Goal: Communication & Community: Answer question/provide support

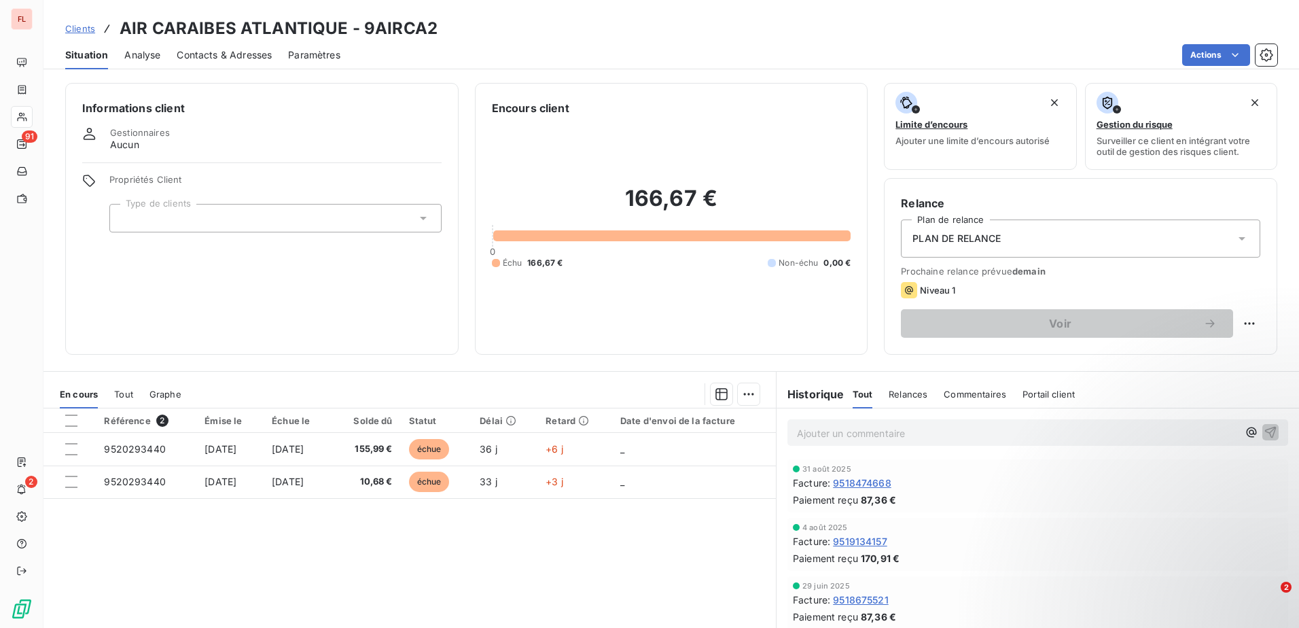
click at [89, 26] on span "Clients" at bounding box center [80, 28] width 30 height 11
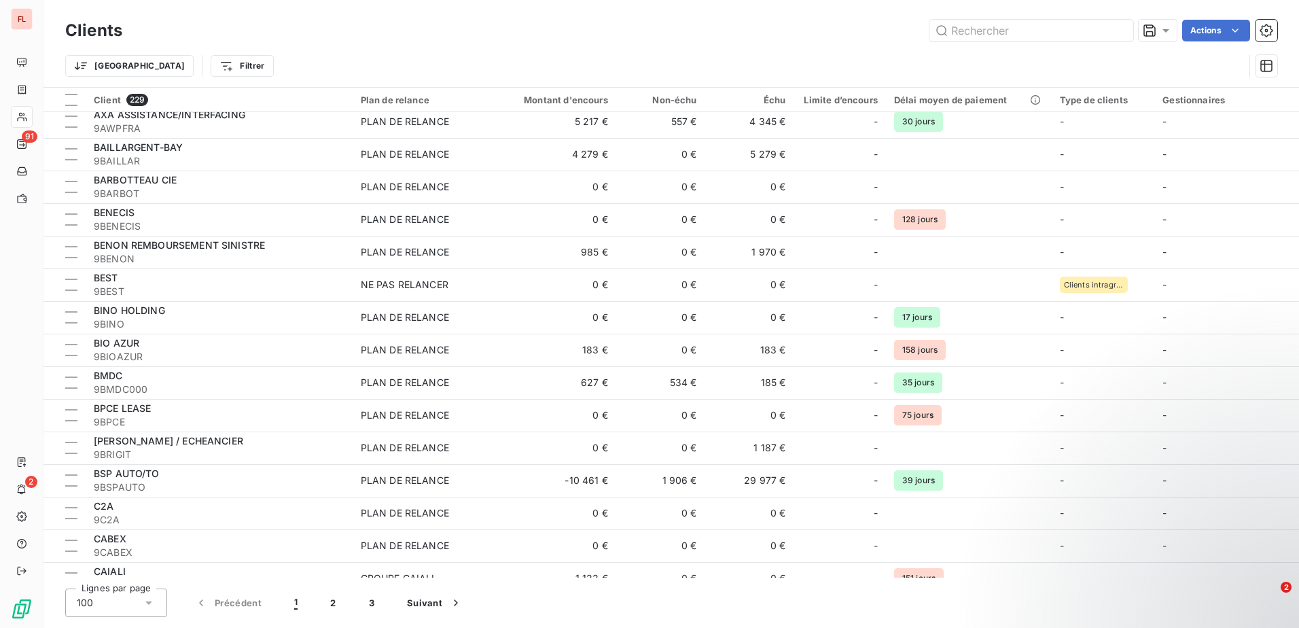
scroll to position [747, 0]
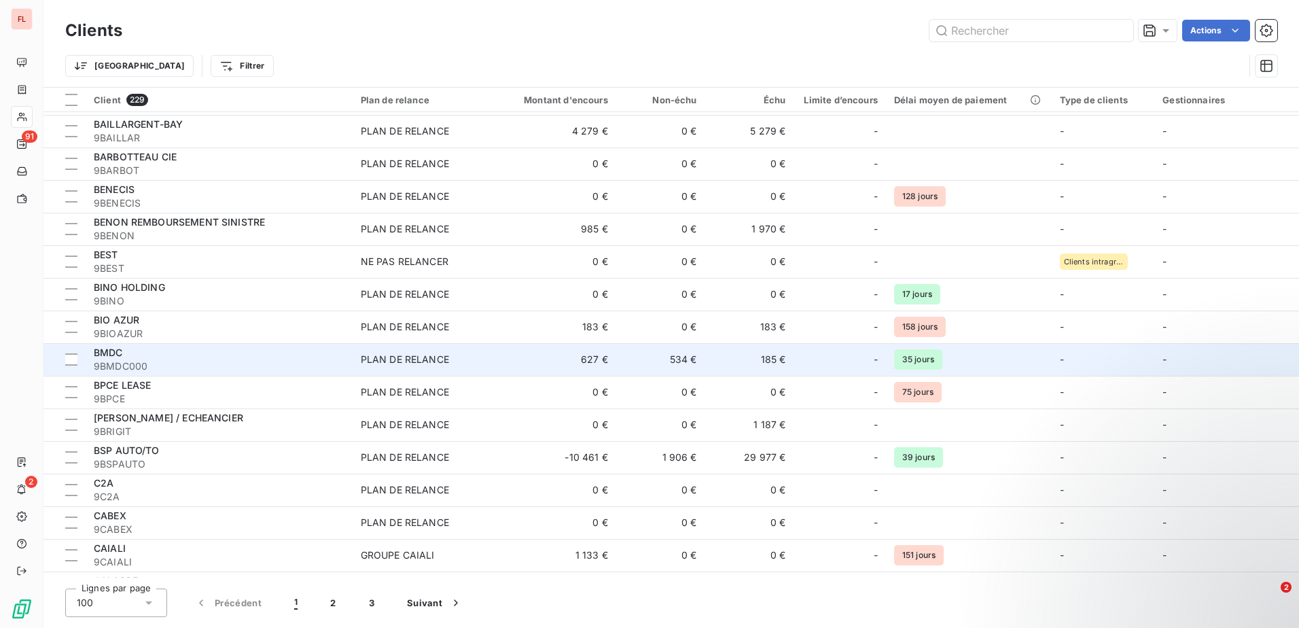
click at [169, 351] on div "BMDC" at bounding box center [219, 353] width 251 height 14
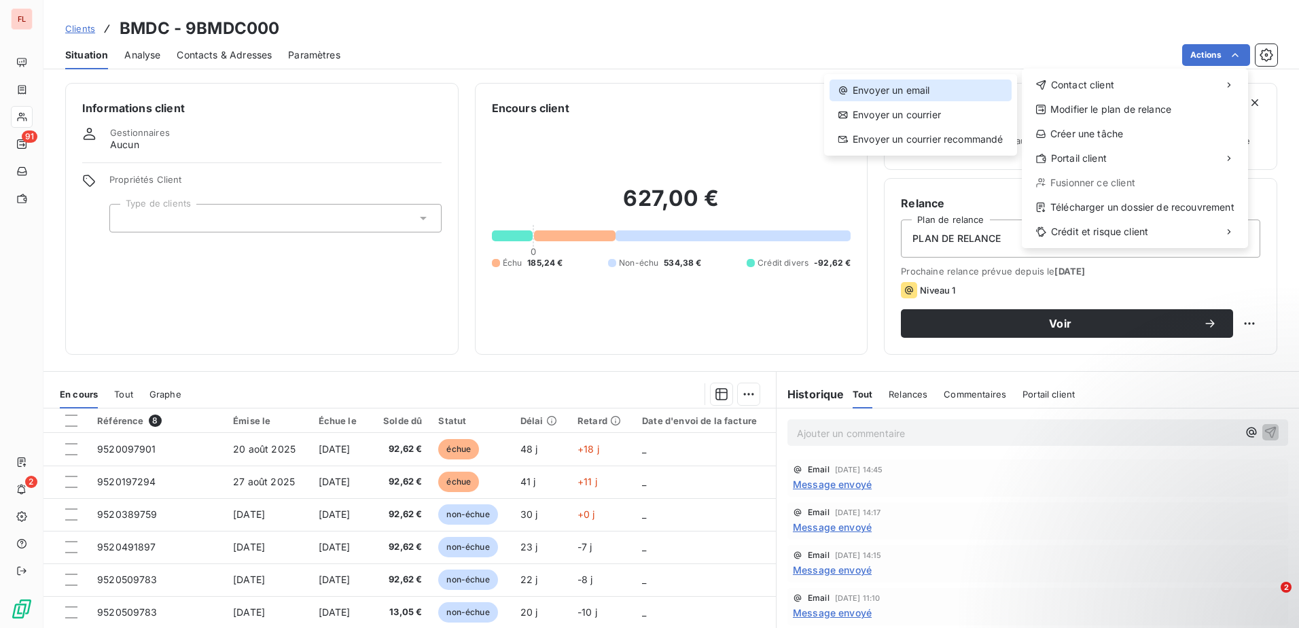
click at [982, 88] on div "Envoyer un email" at bounding box center [920, 90] width 182 height 22
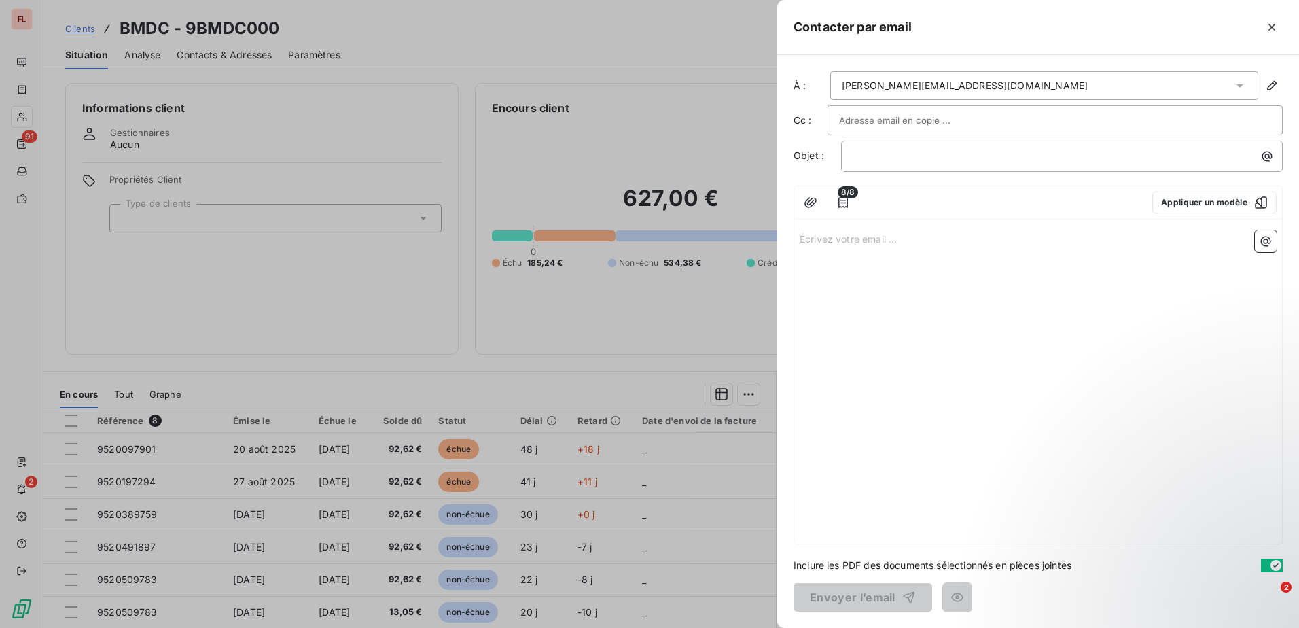
drag, startPoint x: 1003, startPoint y: 116, endPoint x: 1012, endPoint y: 120, distance: 9.5
click at [1012, 120] on div at bounding box center [1055, 120] width 432 height 20
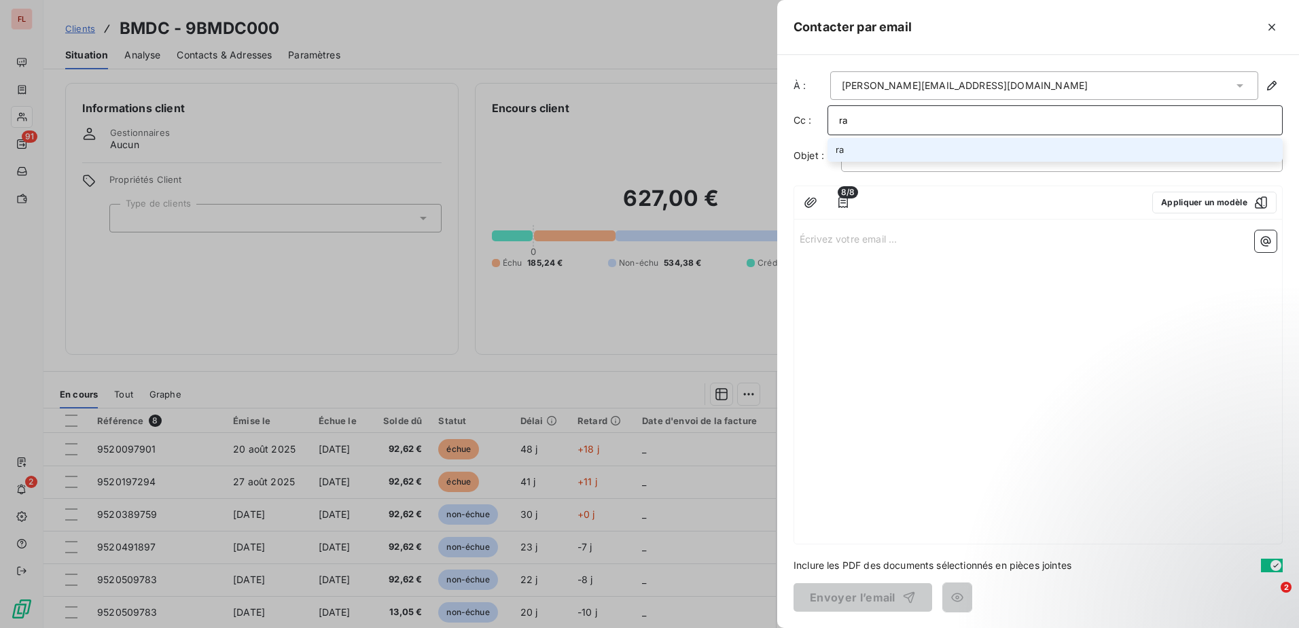
type input "r"
type input "[EMAIL_ADDRESS][DOMAIN_NAME]"
click at [938, 264] on div "Écrivez votre email ... ﻿" at bounding box center [1038, 384] width 488 height 319
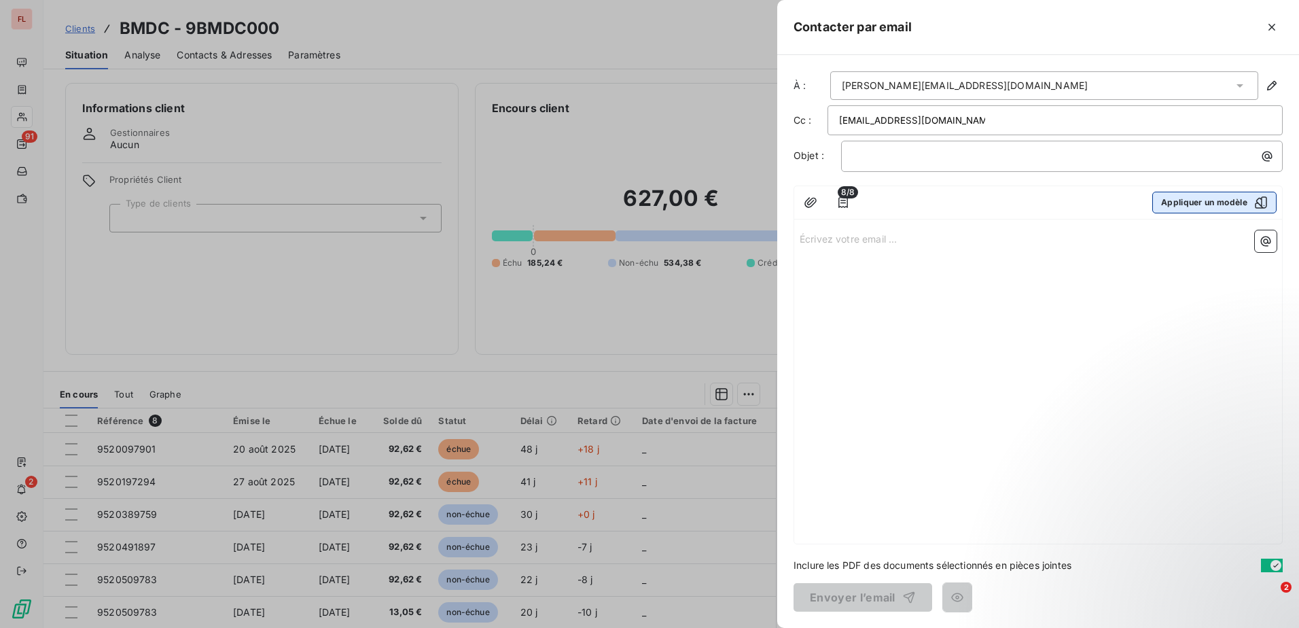
click at [1215, 200] on button "Appliquer un modèle" at bounding box center [1214, 203] width 124 height 22
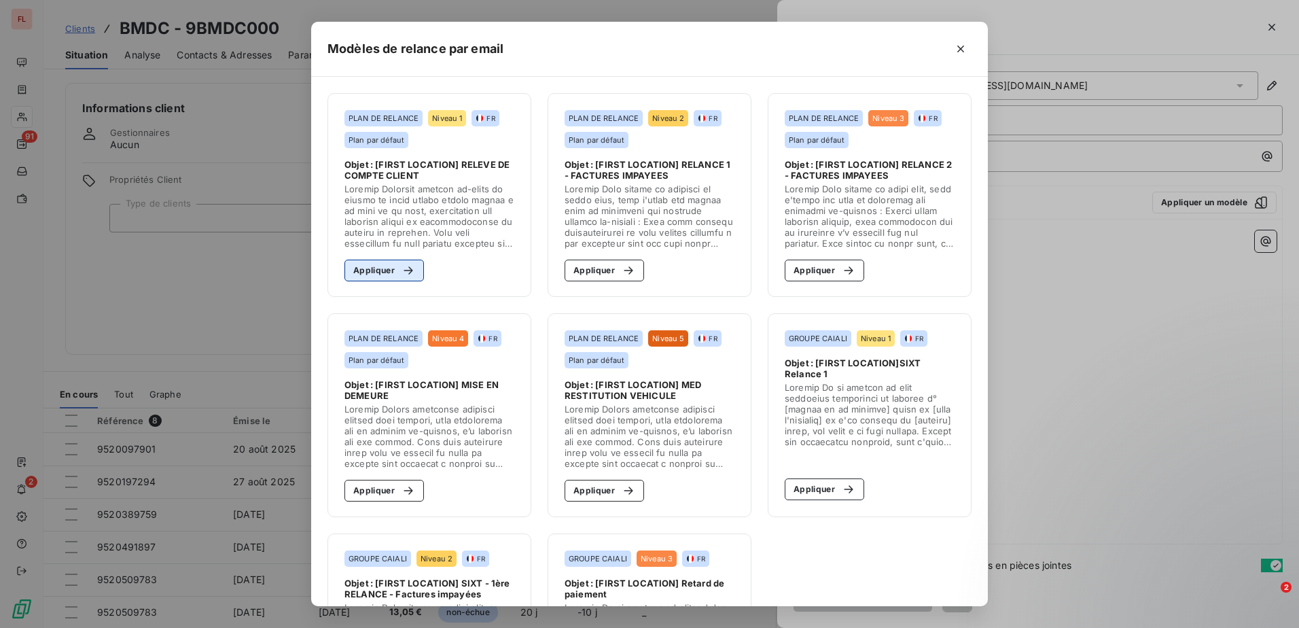
click at [395, 273] on div "button" at bounding box center [405, 271] width 20 height 14
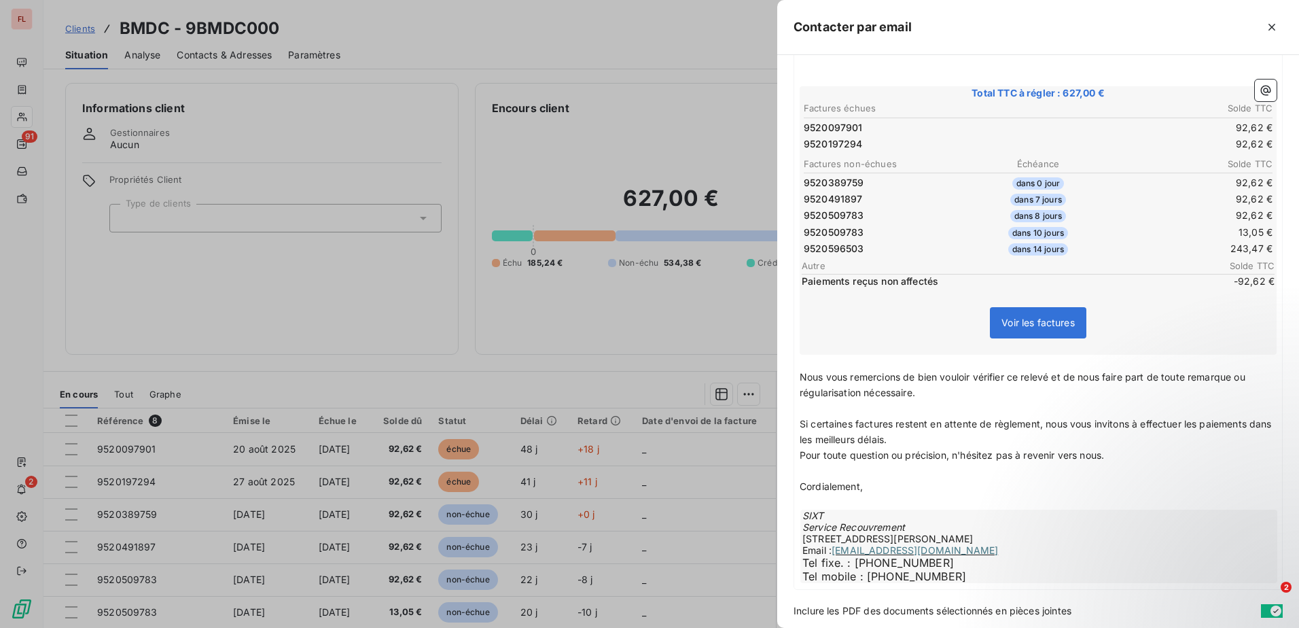
scroll to position [283, 0]
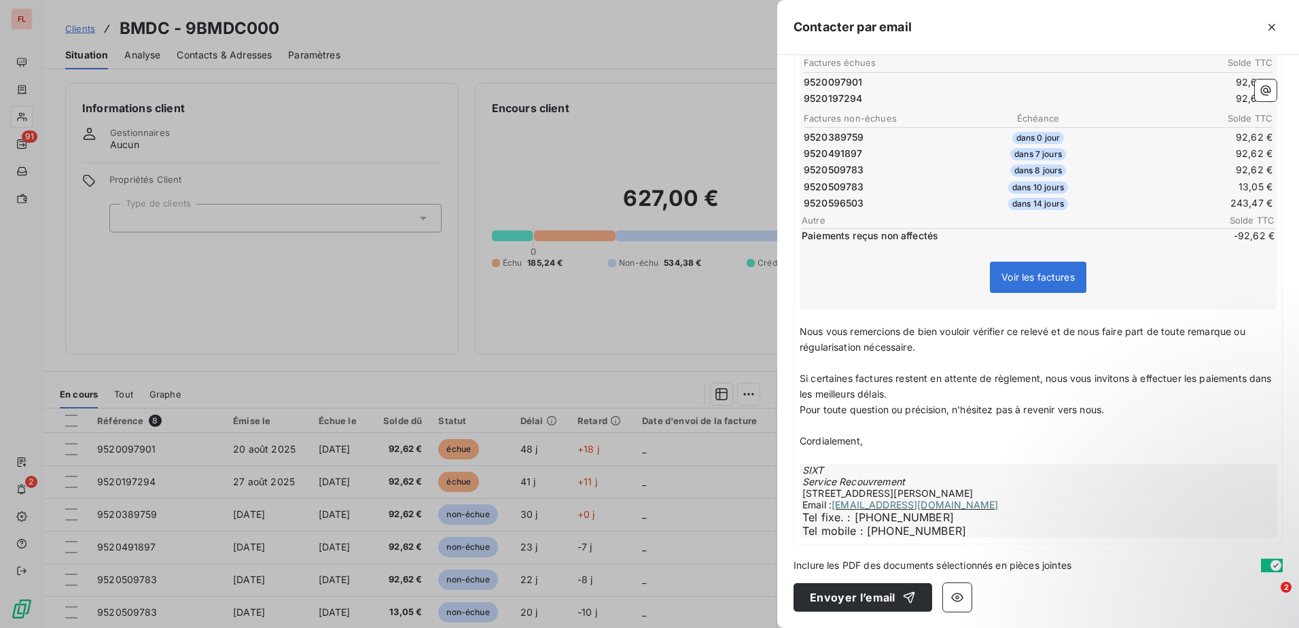
click at [444, 322] on div at bounding box center [649, 314] width 1299 height 628
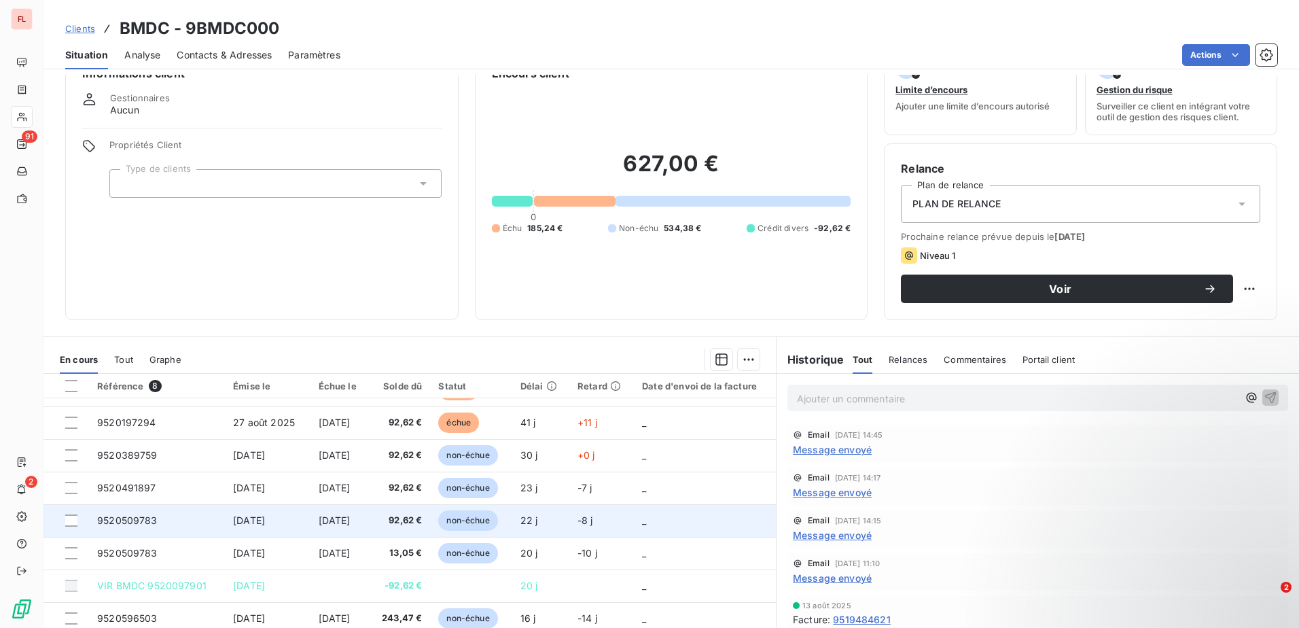
scroll to position [83, 0]
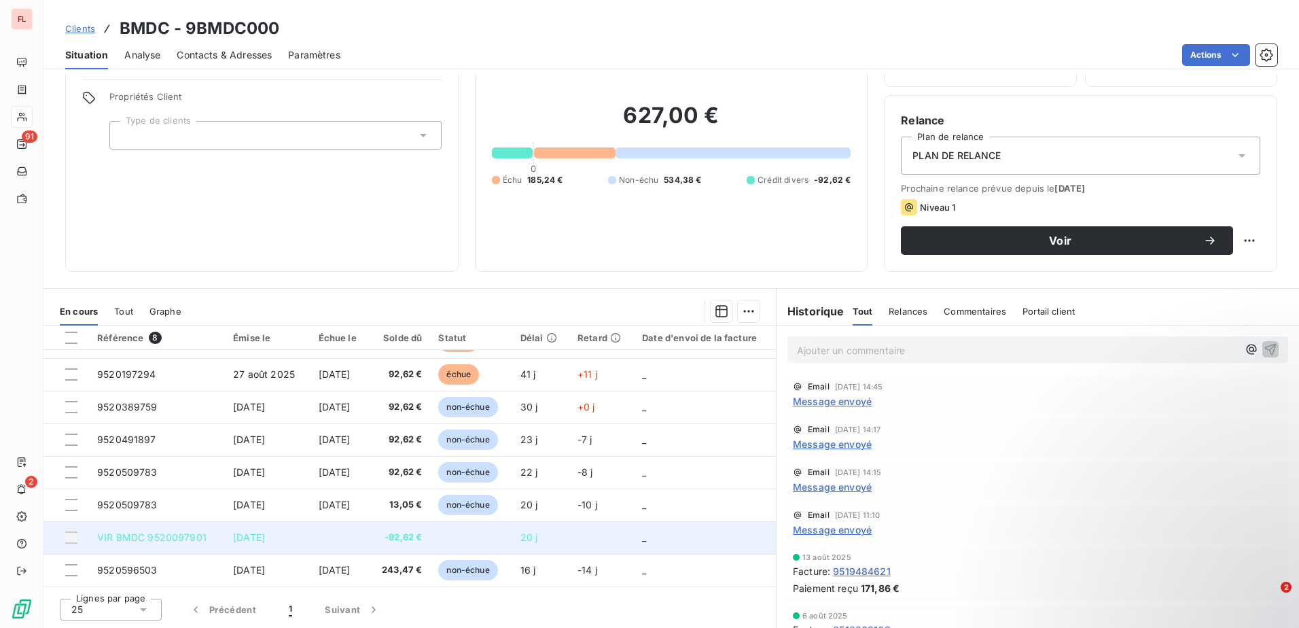
click at [73, 535] on div at bounding box center [71, 537] width 12 height 12
click at [70, 539] on div at bounding box center [71, 537] width 12 height 12
click at [69, 537] on div at bounding box center [71, 537] width 12 height 12
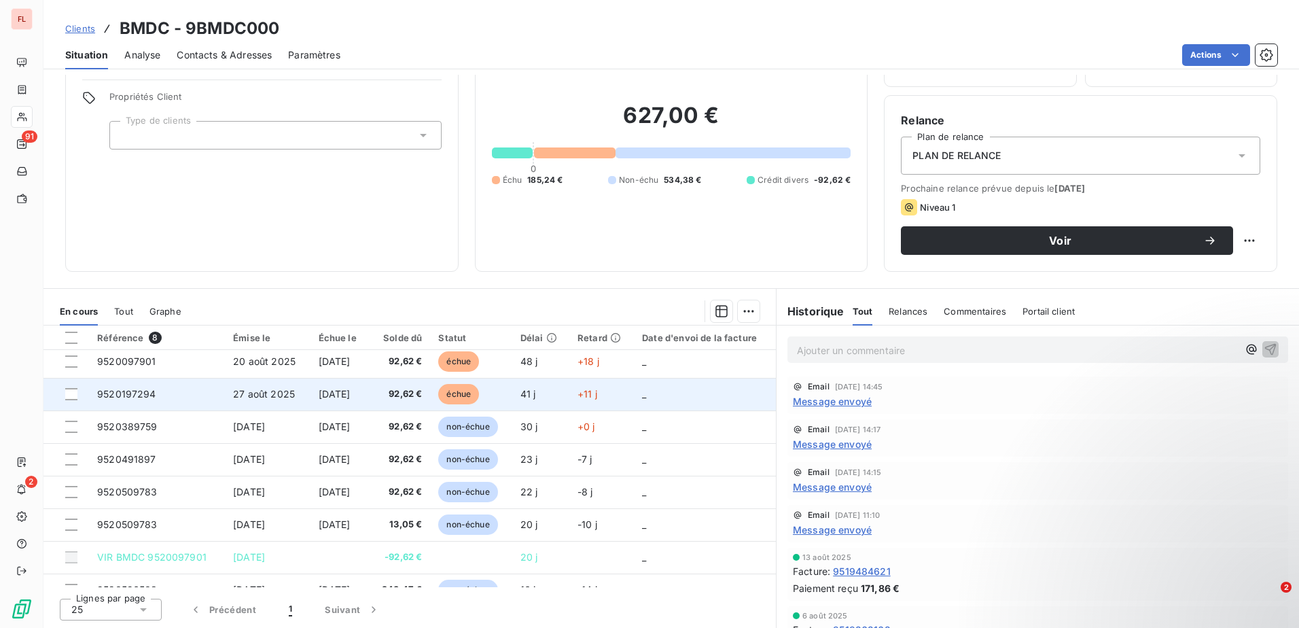
scroll to position [0, 0]
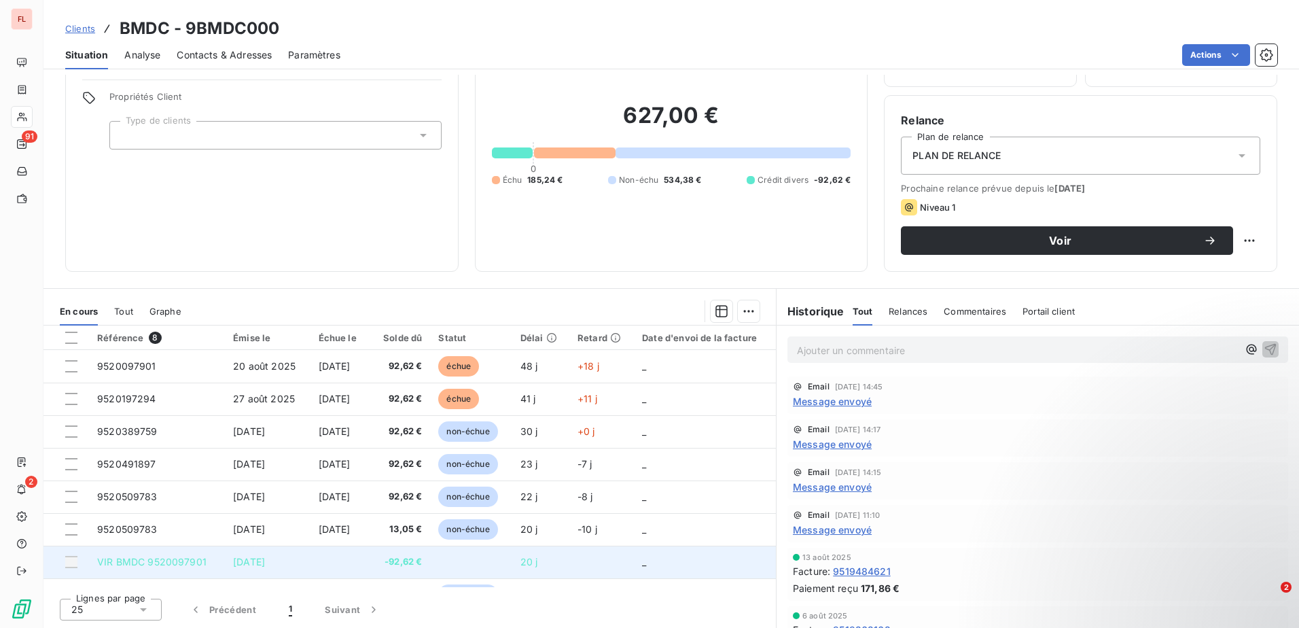
click at [72, 563] on div at bounding box center [71, 562] width 12 height 12
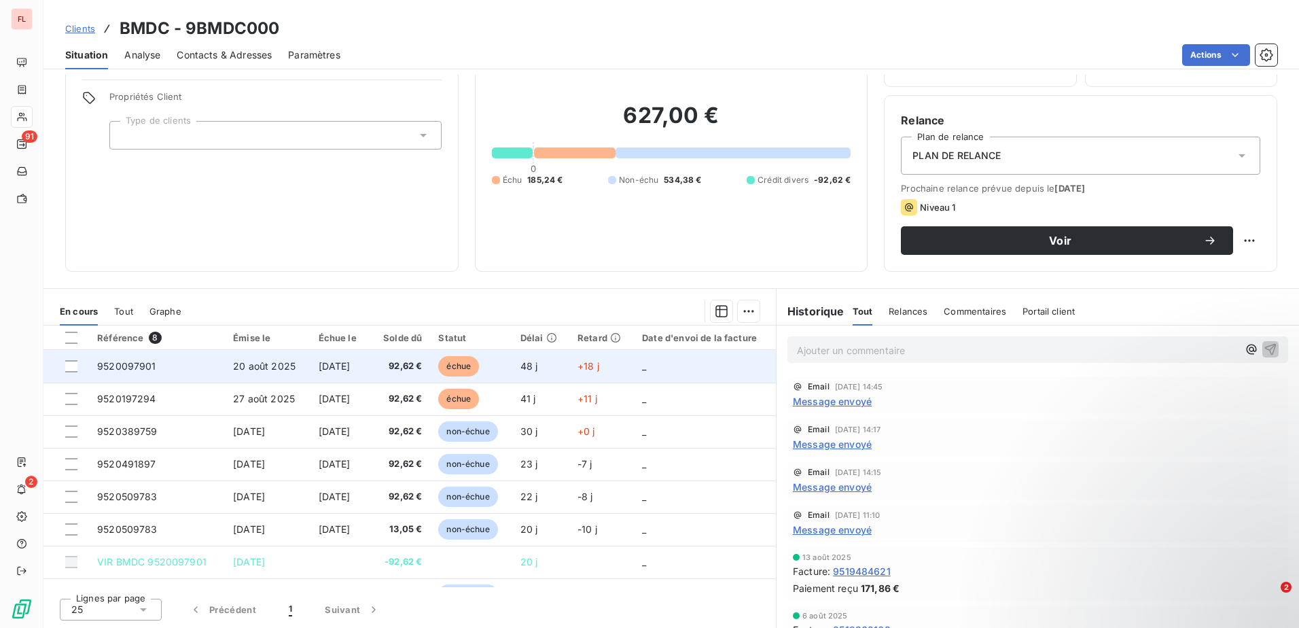
click at [86, 363] on td at bounding box center [66, 366] width 46 height 33
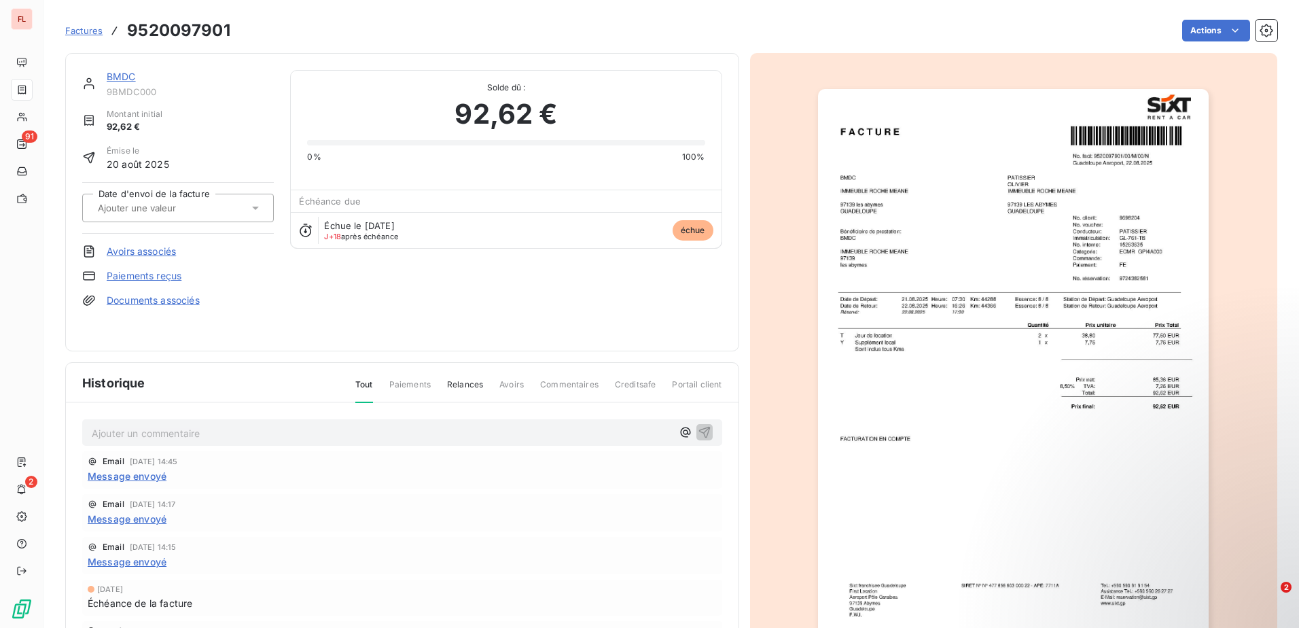
click at [77, 36] on link "Factures" at bounding box center [83, 31] width 37 height 14
click at [156, 250] on link "Avoirs associés" at bounding box center [141, 252] width 69 height 14
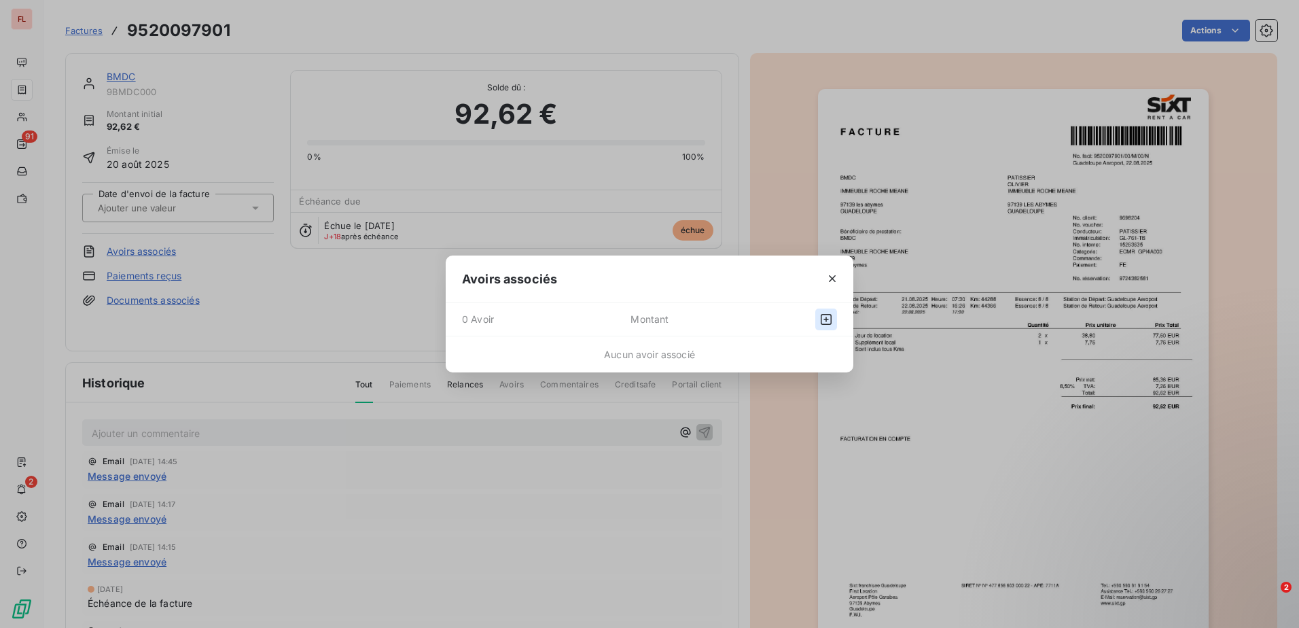
click at [828, 323] on icon "button" at bounding box center [826, 320] width 14 height 14
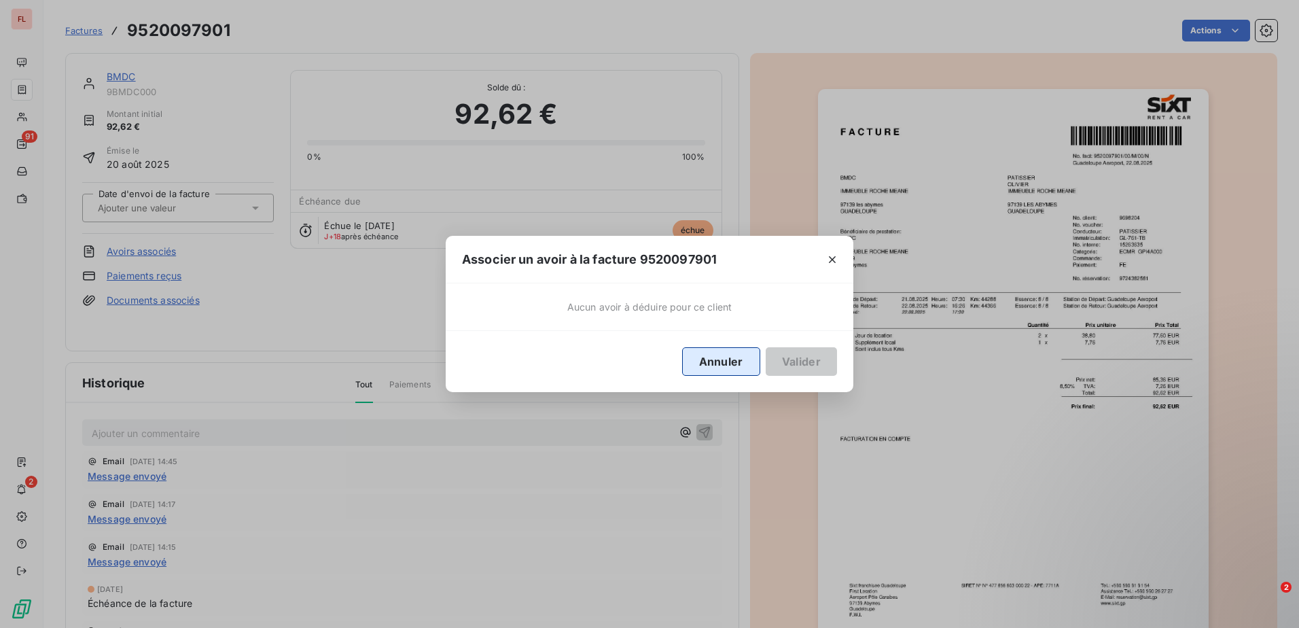
click at [739, 356] on button "Annuler" at bounding box center [721, 361] width 78 height 29
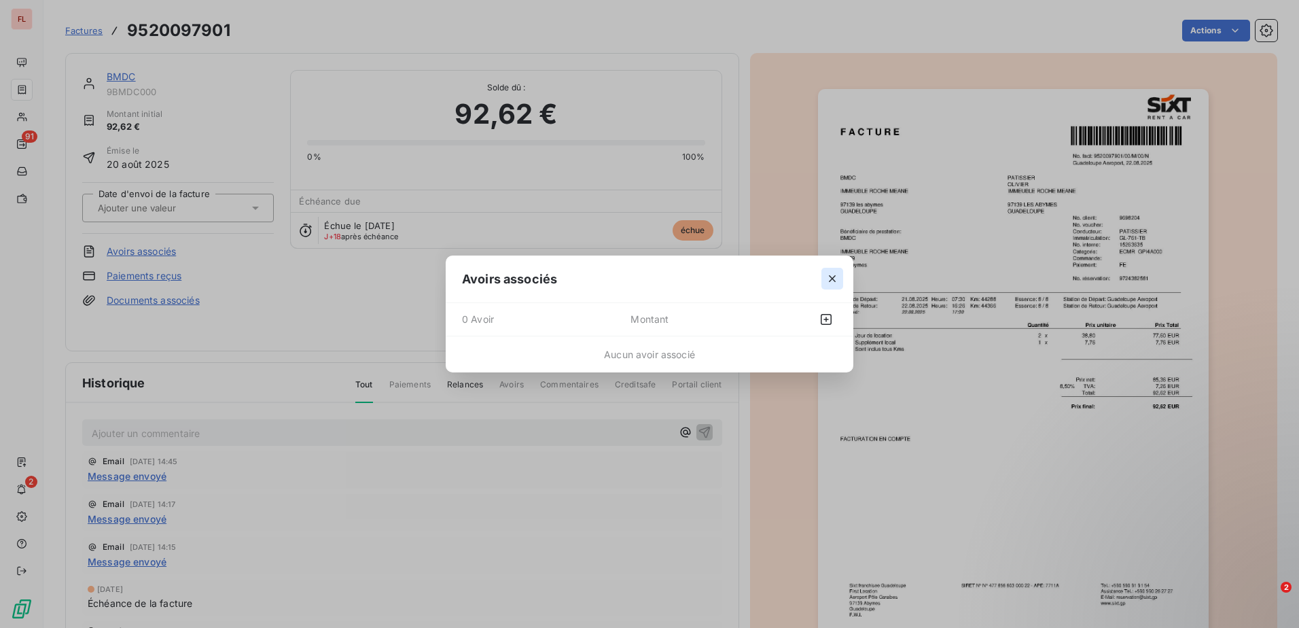
click at [830, 284] on icon "button" at bounding box center [832, 279] width 14 height 14
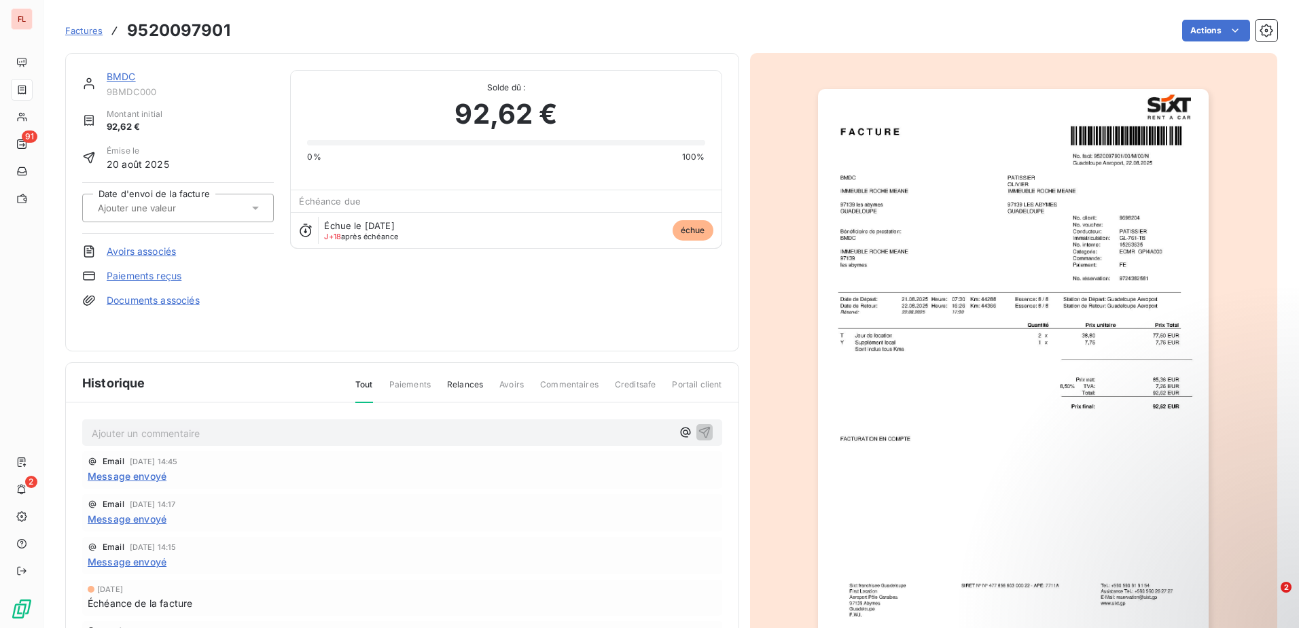
click at [130, 76] on link "BMDC" at bounding box center [121, 77] width 29 height 12
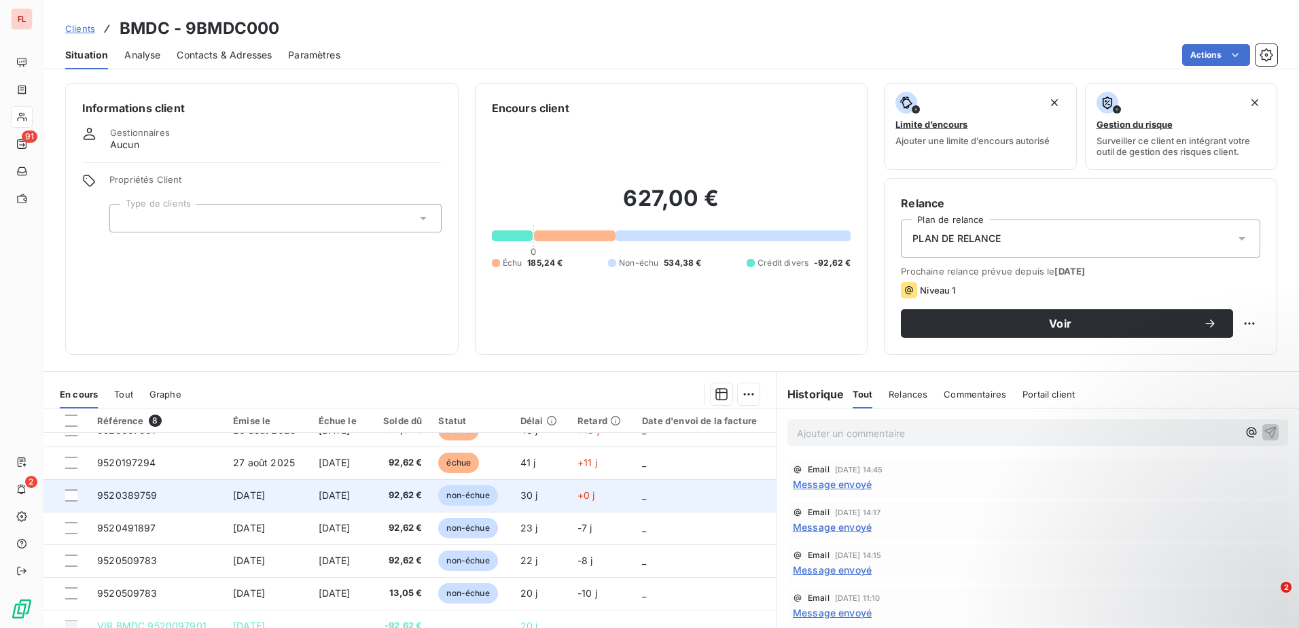
scroll to position [24, 0]
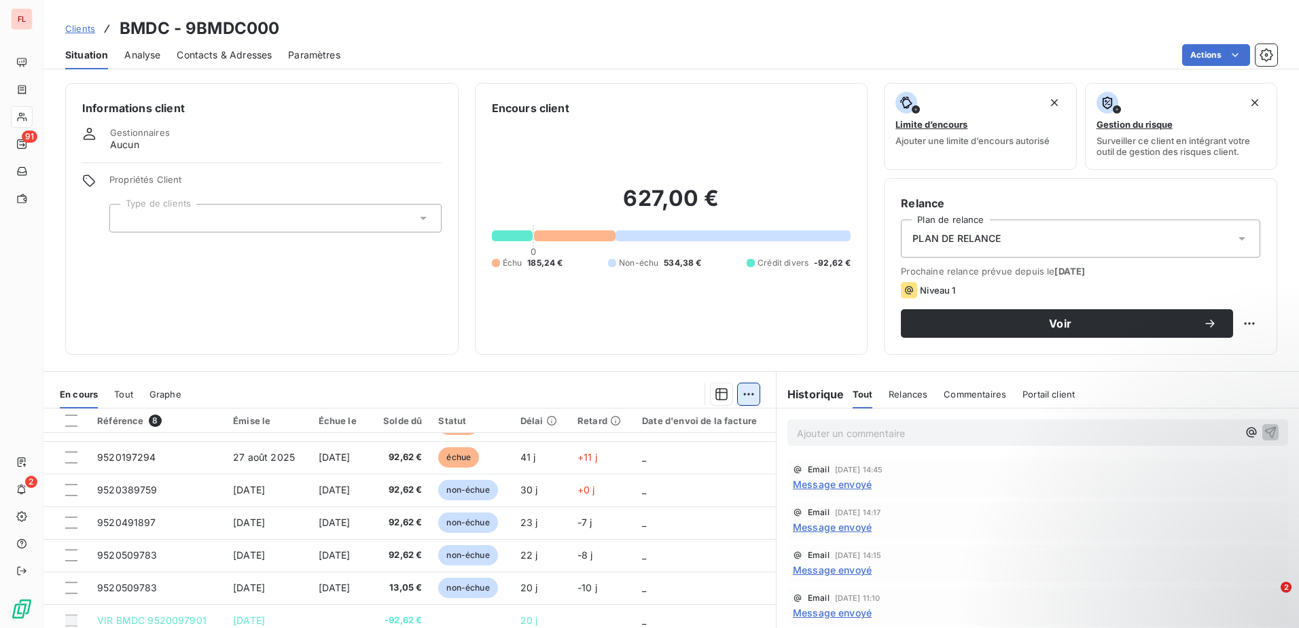
click at [746, 399] on html "FL 91 2 Clients BMDC - 9BMDC000 Situation Analyse Contacts & Adresses Paramètre…" at bounding box center [649, 314] width 1299 height 628
click at [75, 463] on html "FL 91 2 Clients BMDC - 9BMDC000 Situation Analyse Contacts & Adresses Paramètre…" at bounding box center [649, 314] width 1299 height 628
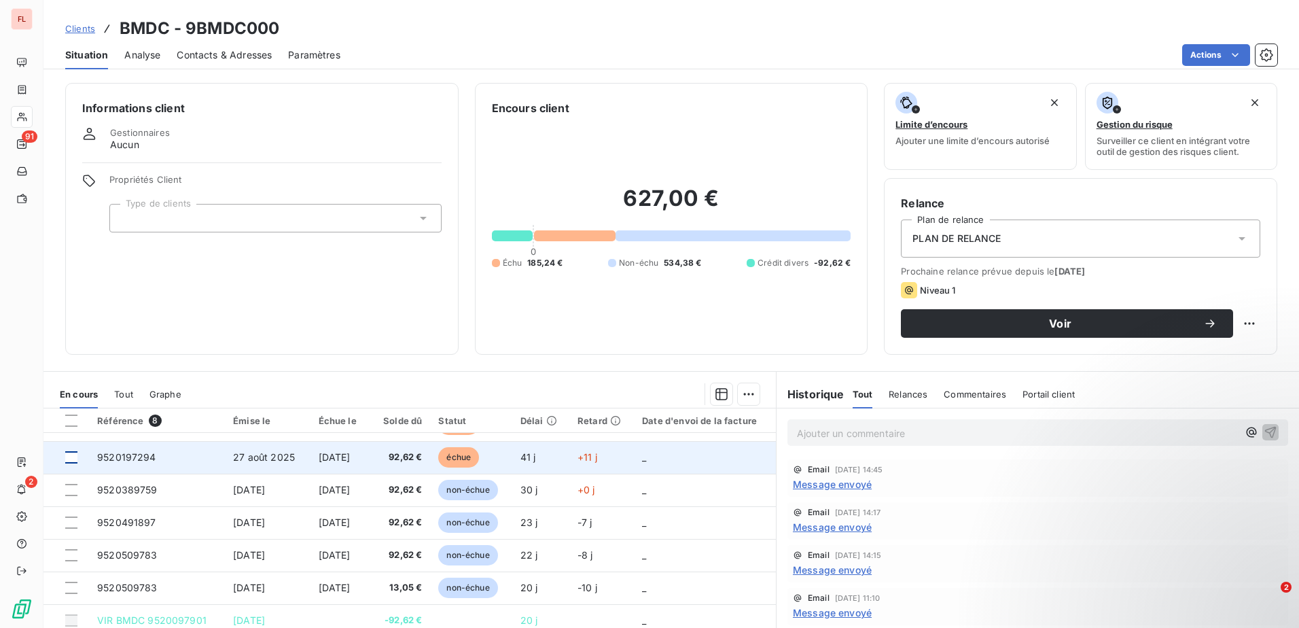
click at [69, 458] on div at bounding box center [71, 457] width 12 height 12
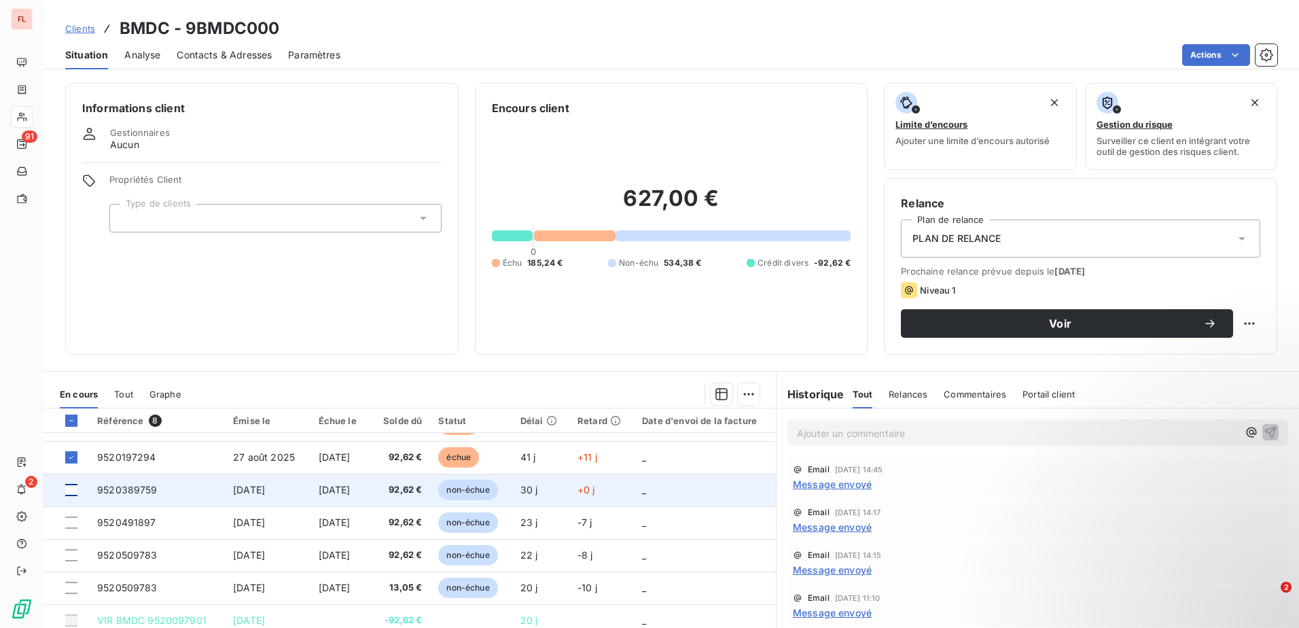
click at [70, 489] on div at bounding box center [71, 490] width 12 height 12
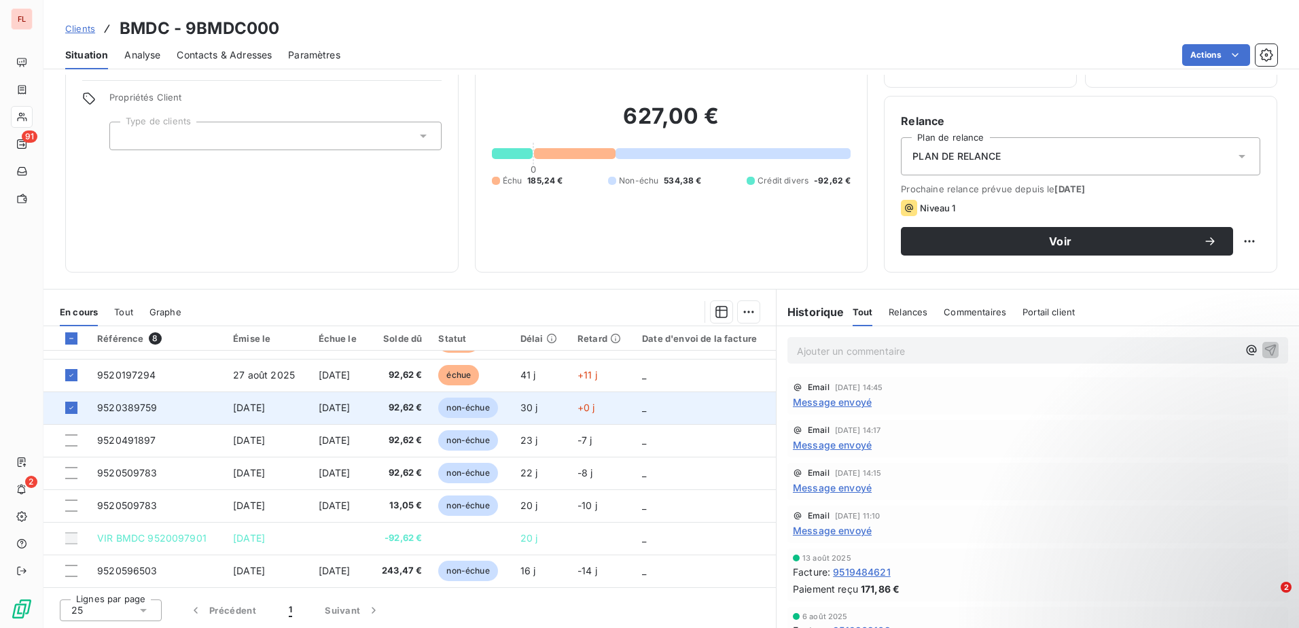
scroll to position [83, 0]
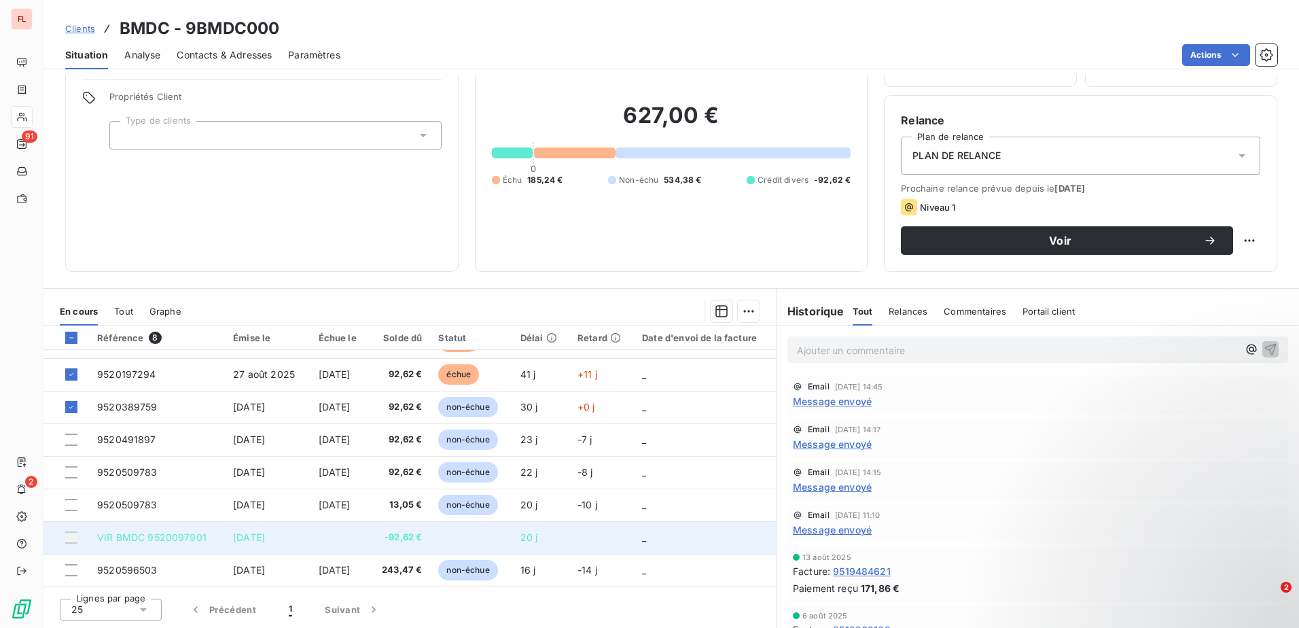
click at [71, 538] on div at bounding box center [71, 537] width 12 height 12
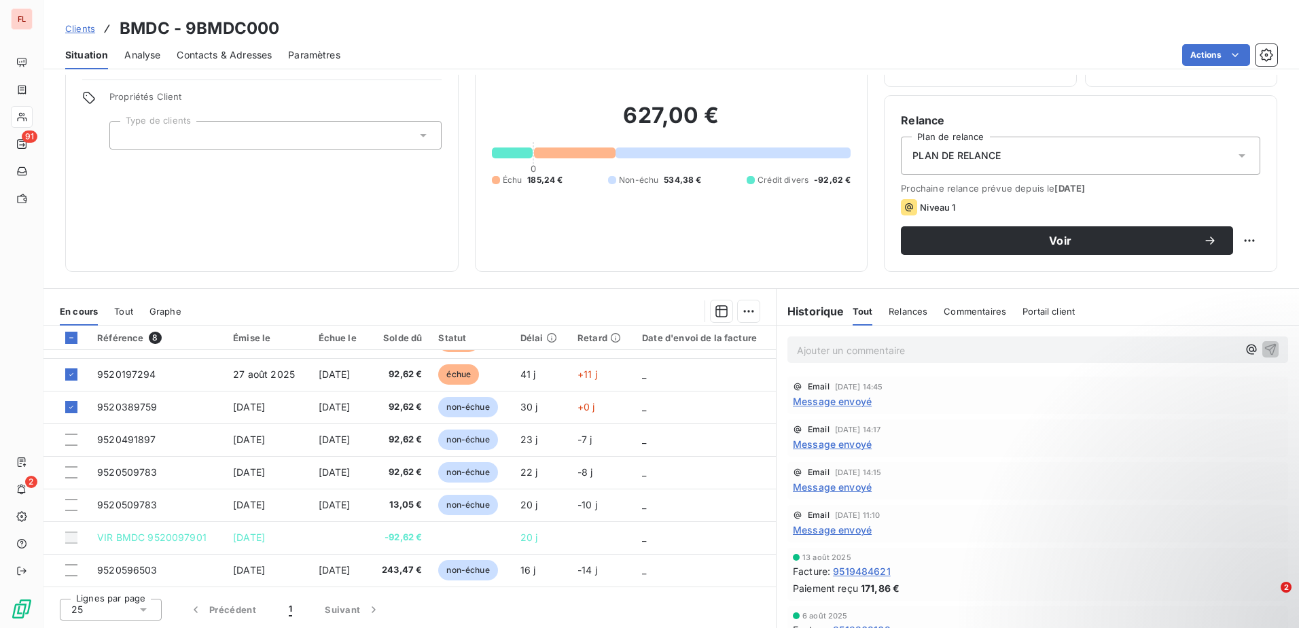
click at [88, 27] on span "Clients" at bounding box center [80, 28] width 30 height 11
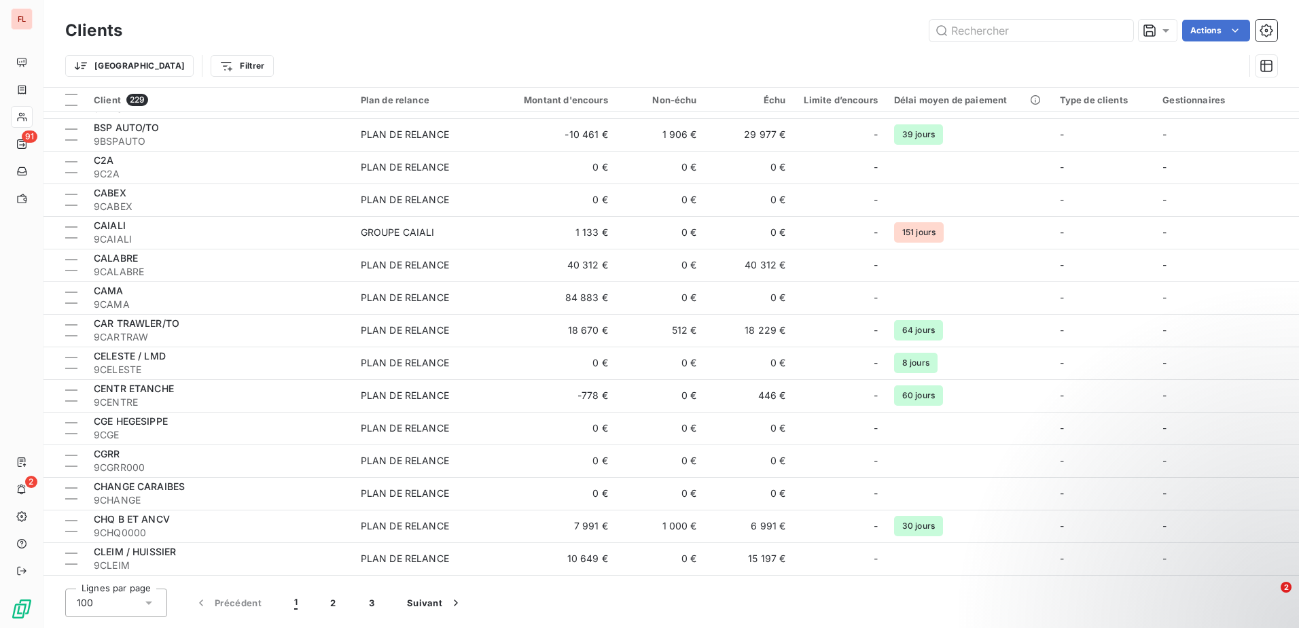
scroll to position [1087, 0]
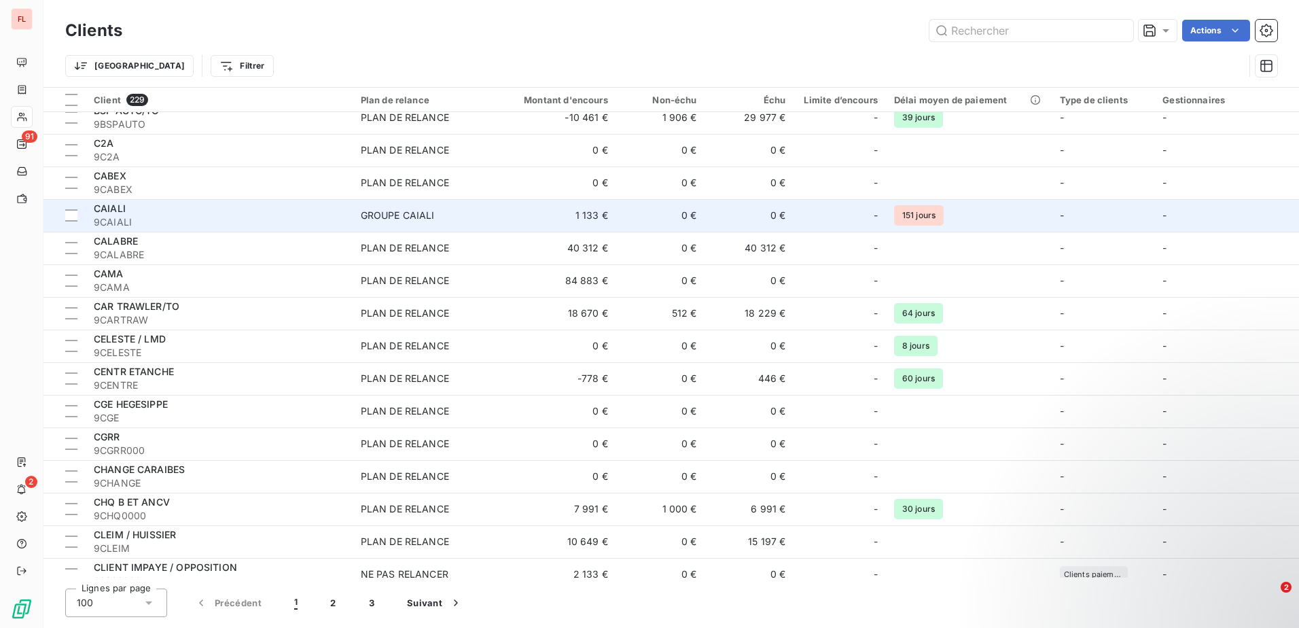
click at [118, 209] on span "CAIALI" at bounding box center [110, 208] width 32 height 12
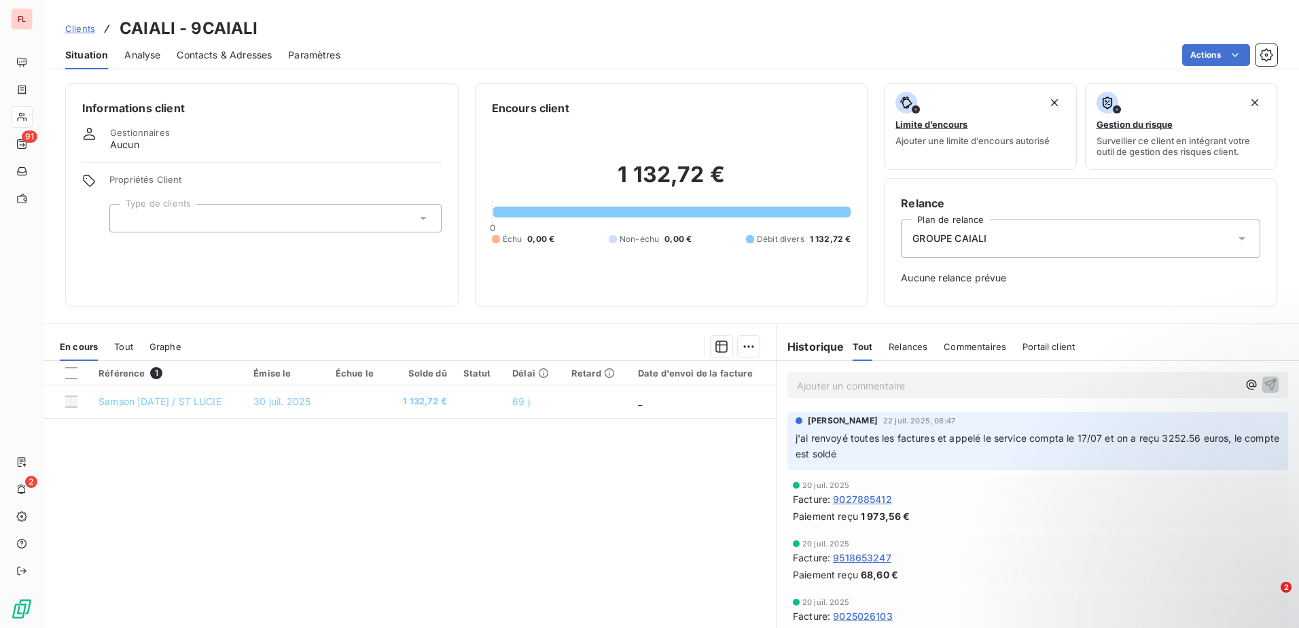
click at [85, 23] on span "Clients" at bounding box center [80, 28] width 30 height 11
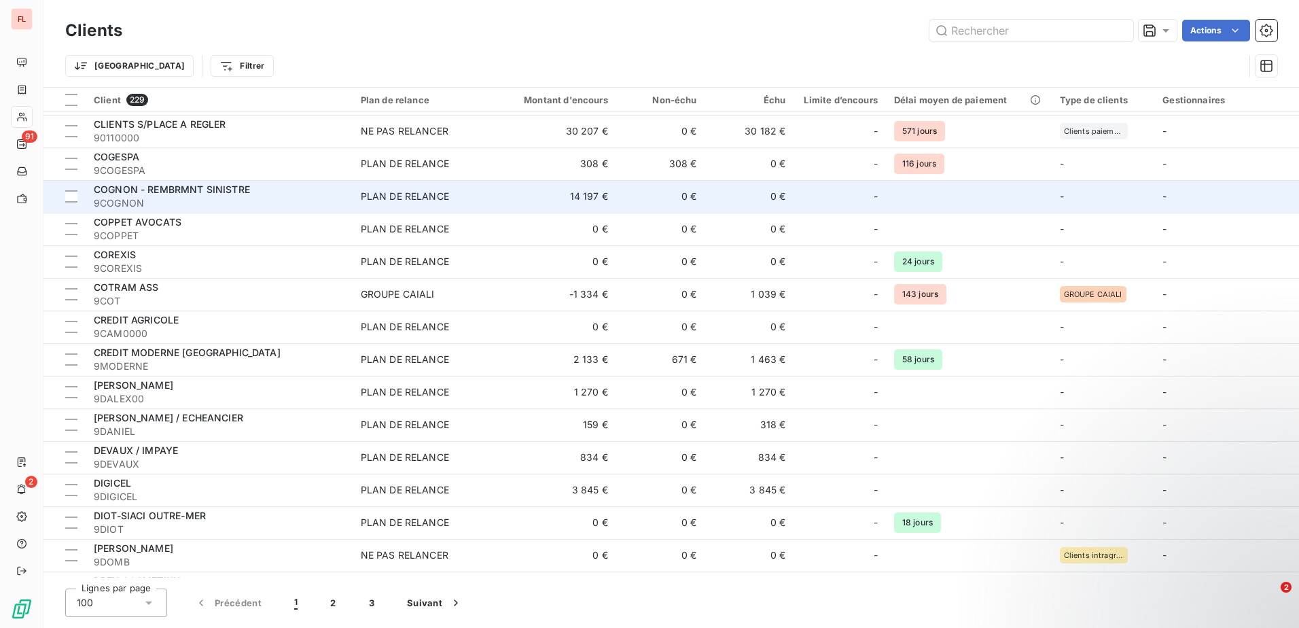
scroll to position [1630, 0]
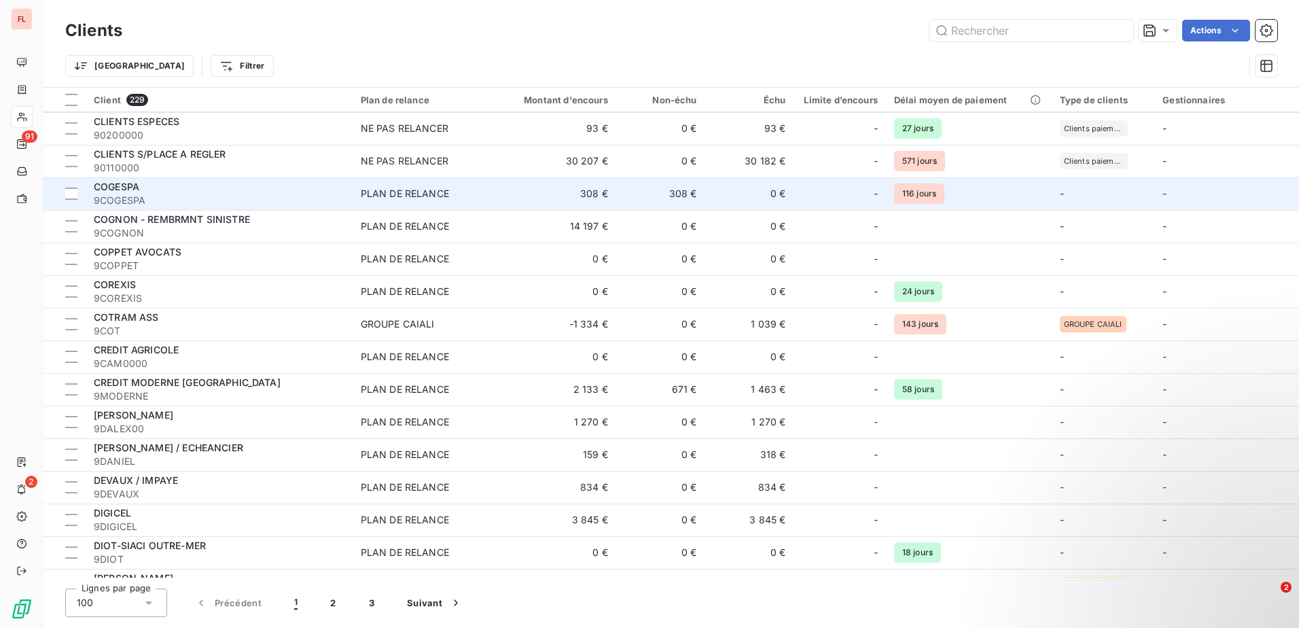
click at [174, 196] on span "9COGESPA" at bounding box center [219, 201] width 251 height 14
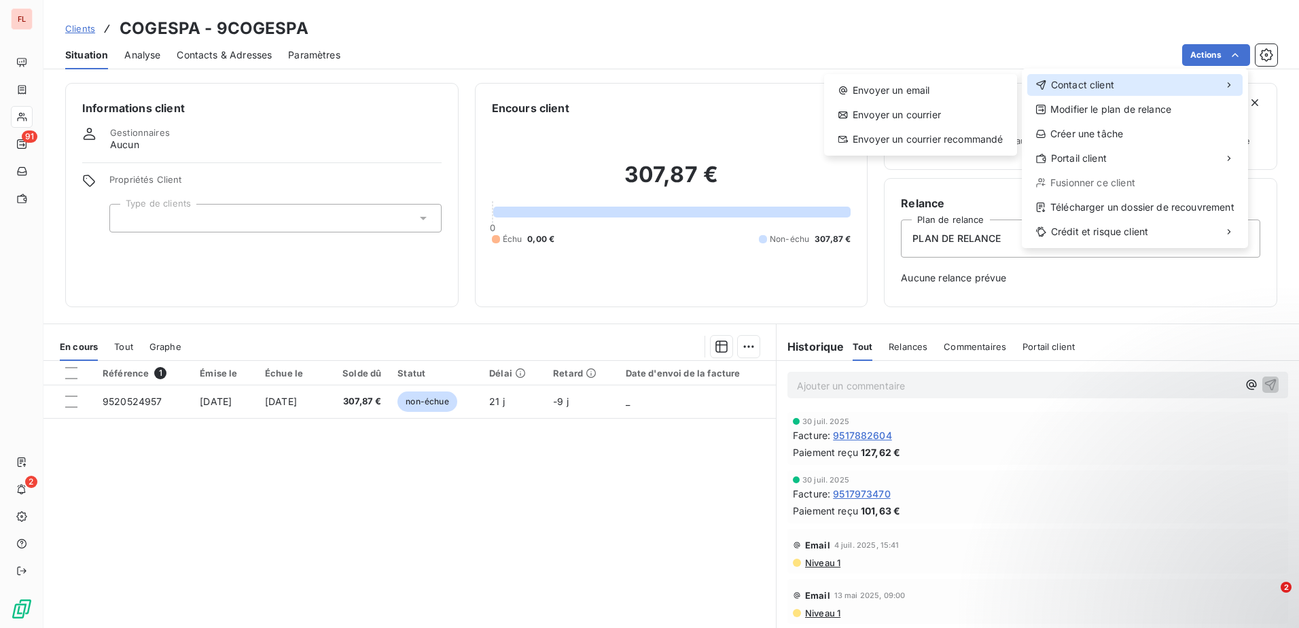
click at [1157, 86] on div "Contact client" at bounding box center [1134, 85] width 215 height 22
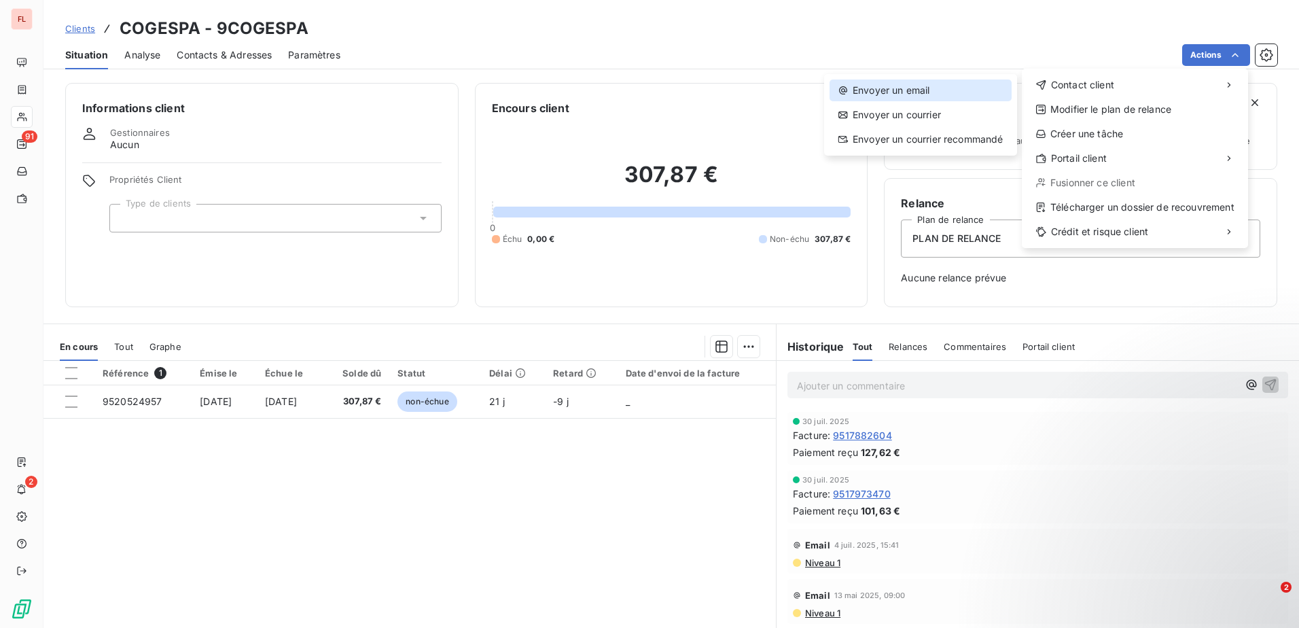
click at [908, 85] on div "Envoyer un email" at bounding box center [920, 90] width 182 height 22
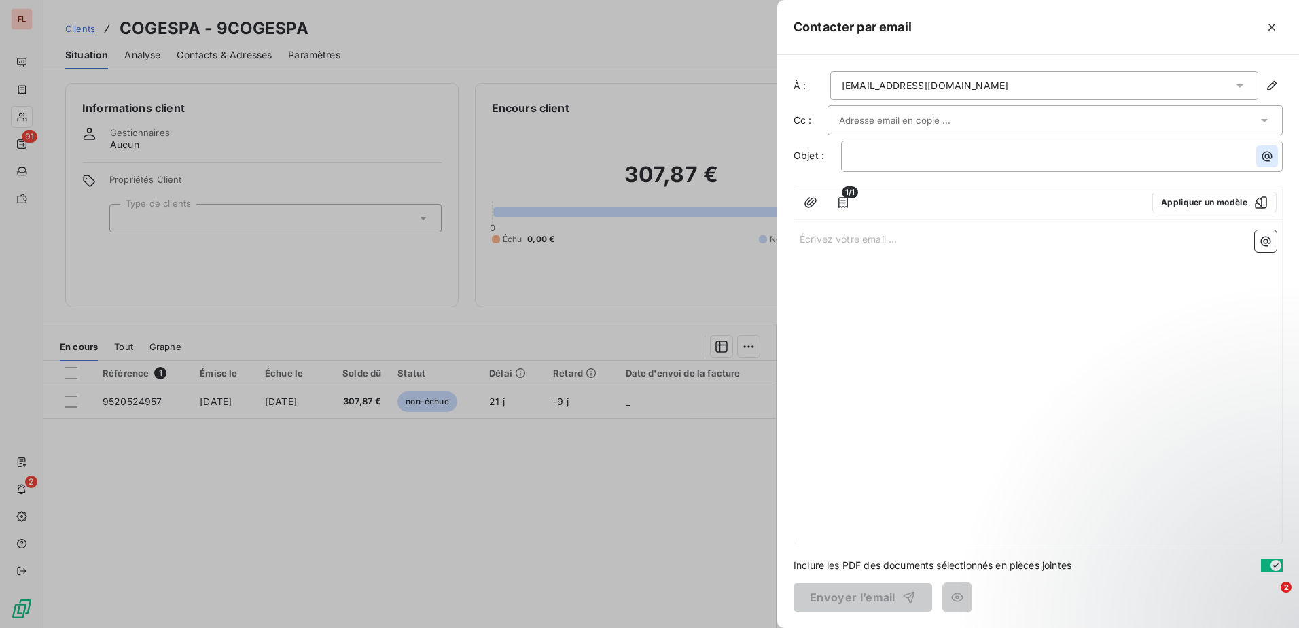
click at [1264, 157] on icon "button" at bounding box center [1267, 156] width 14 height 14
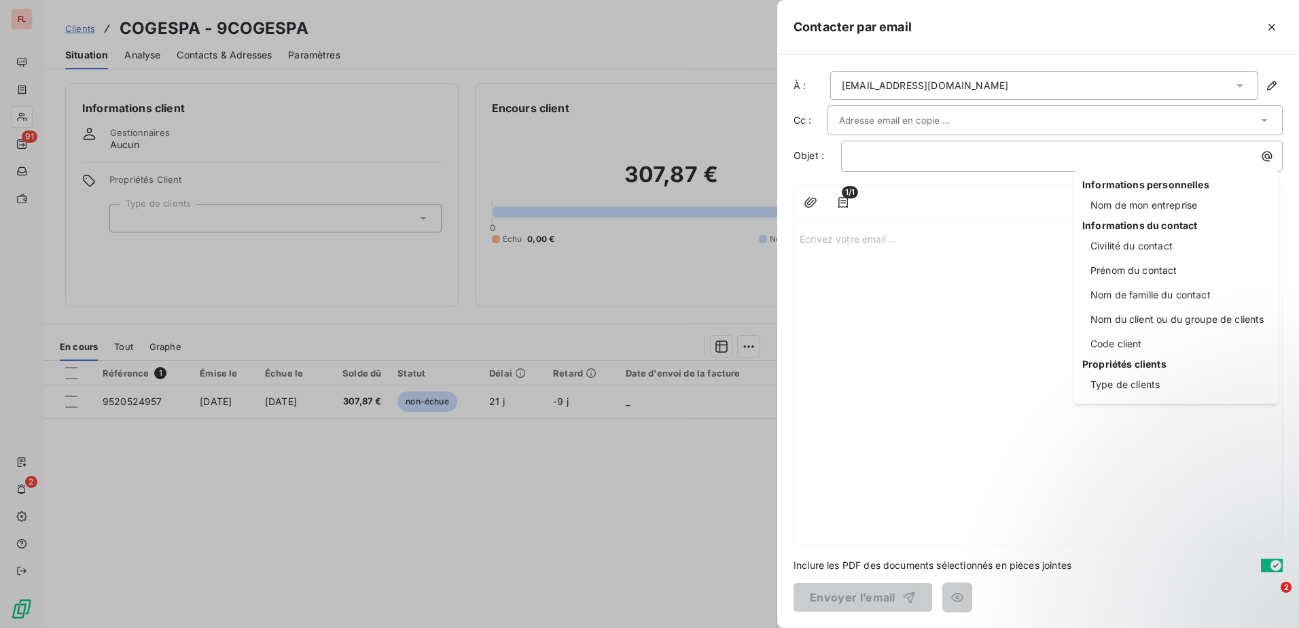
click at [970, 224] on html "FL 91 2 Clients COGESPA - 9COGESPA Situation Analyse Contacts & Adresses Paramè…" at bounding box center [649, 314] width 1299 height 628
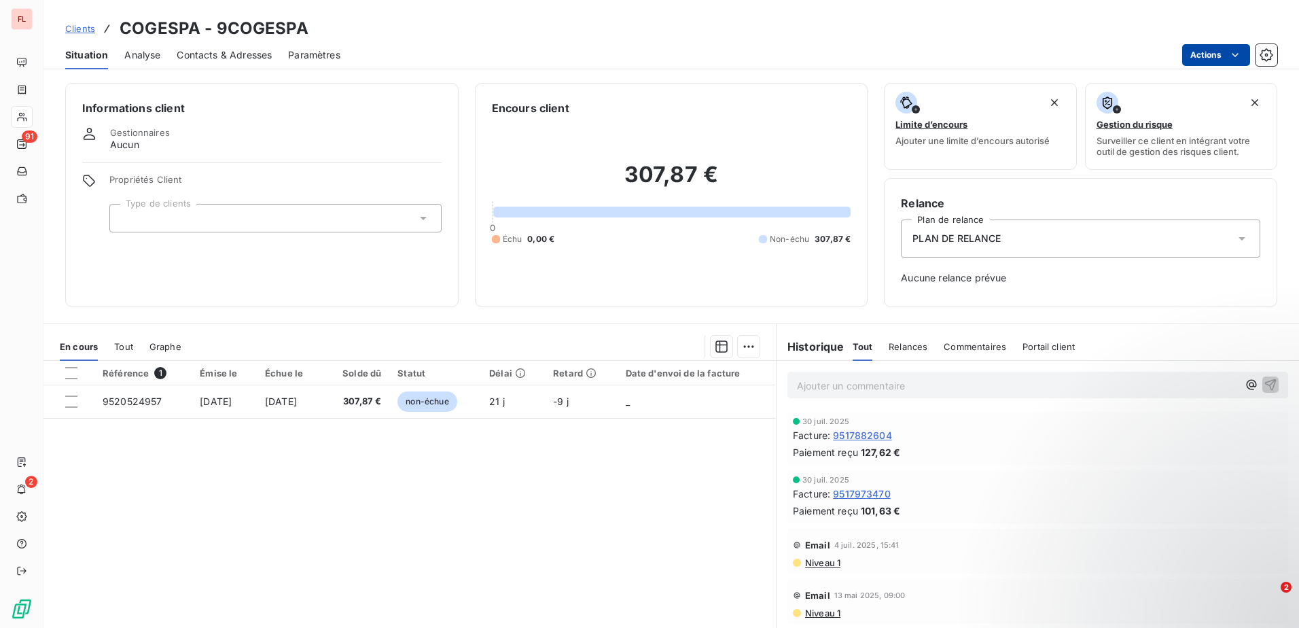
click at [1226, 49] on html "FL 91 2 Clients COGESPA - 9COGESPA Situation Analyse Contacts & Adresses Paramè…" at bounding box center [649, 314] width 1299 height 628
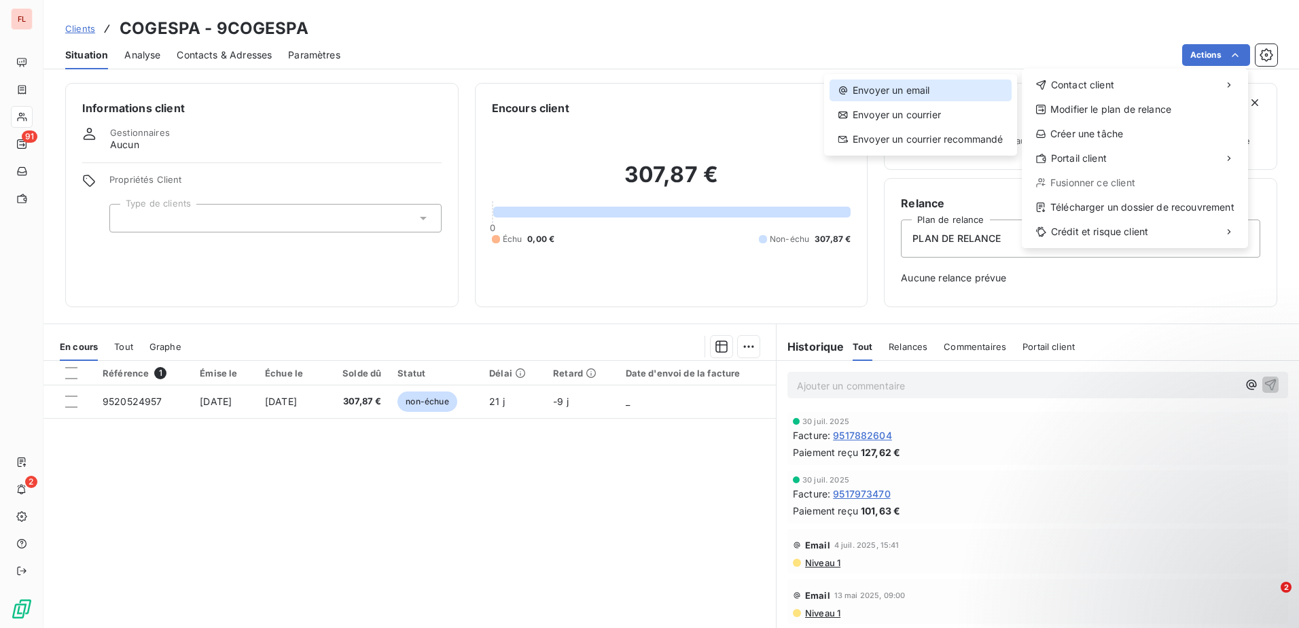
click at [929, 90] on div "Envoyer un email" at bounding box center [920, 90] width 182 height 22
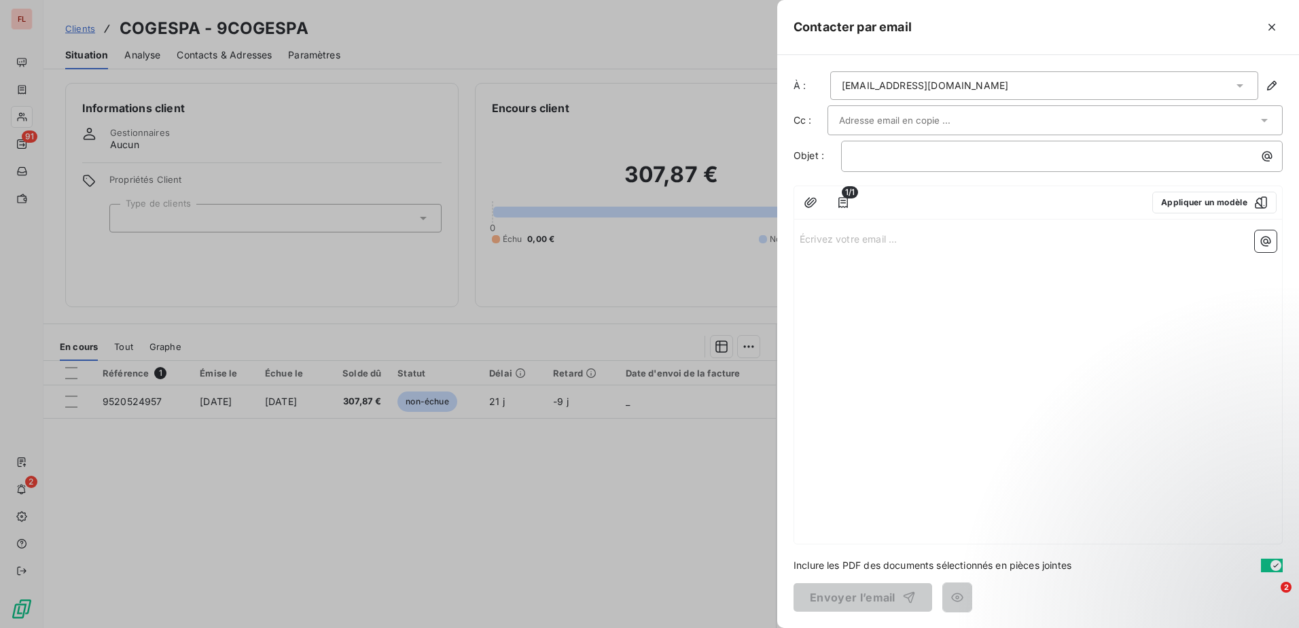
click at [911, 128] on input "text" at bounding box center [912, 120] width 146 height 20
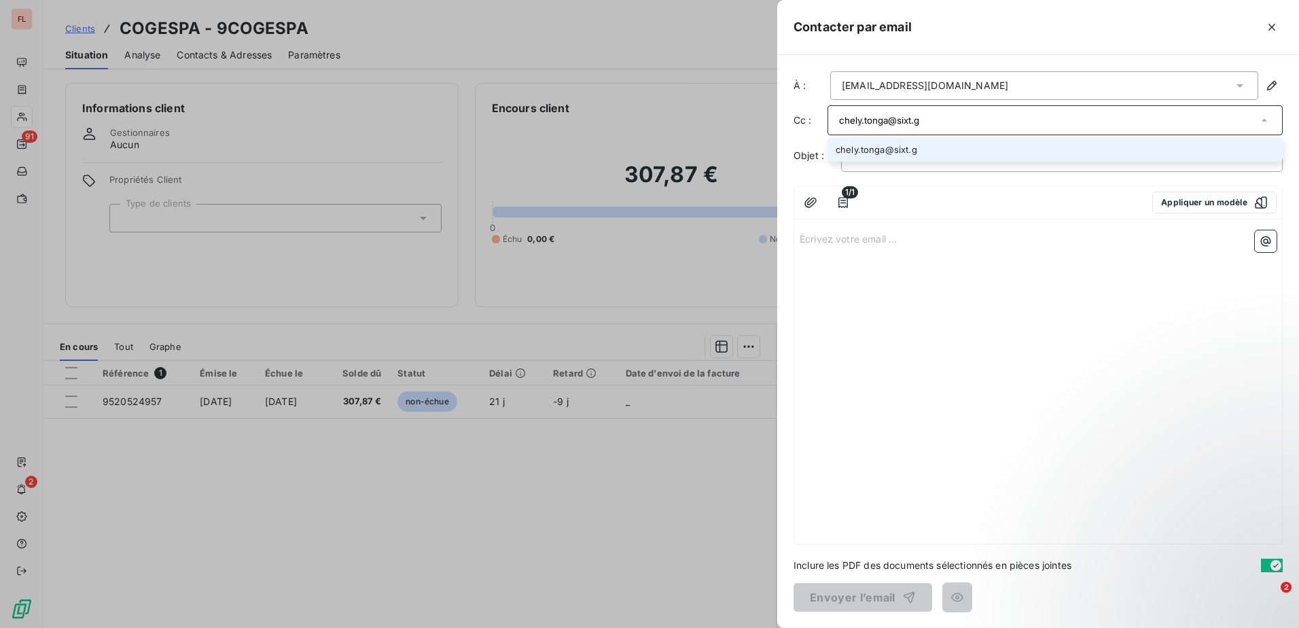
type input "[EMAIL_ADDRESS][DOMAIN_NAME]"
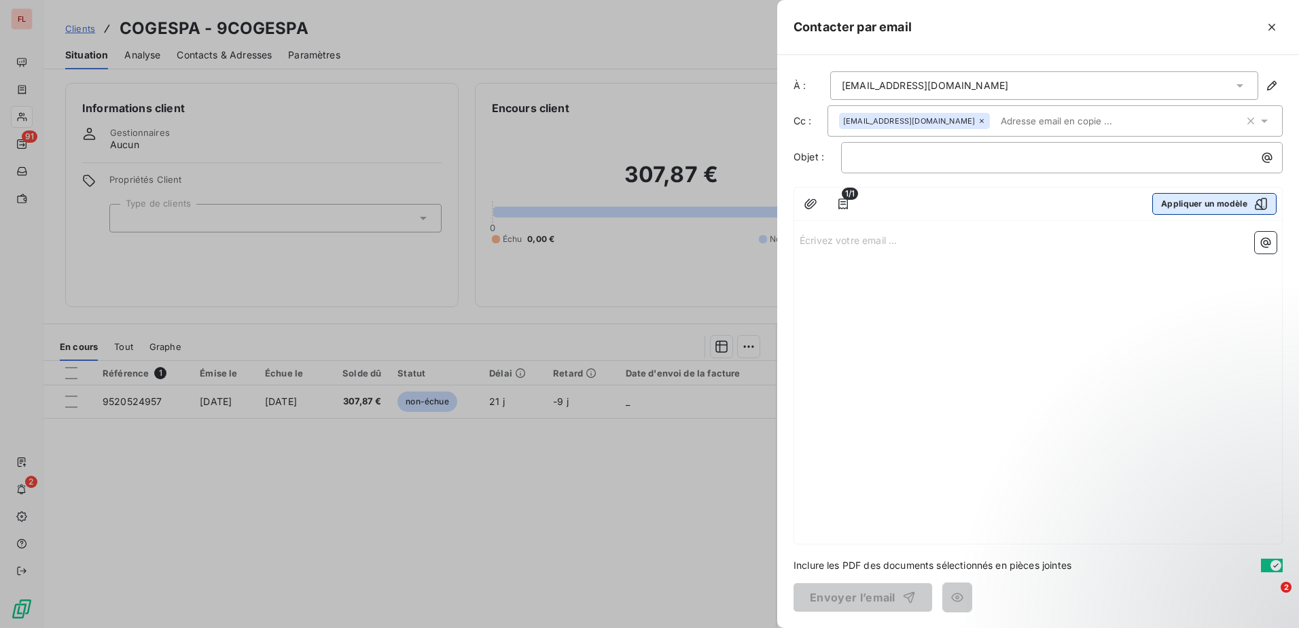
click at [1228, 200] on button "Appliquer un modèle" at bounding box center [1214, 204] width 124 height 22
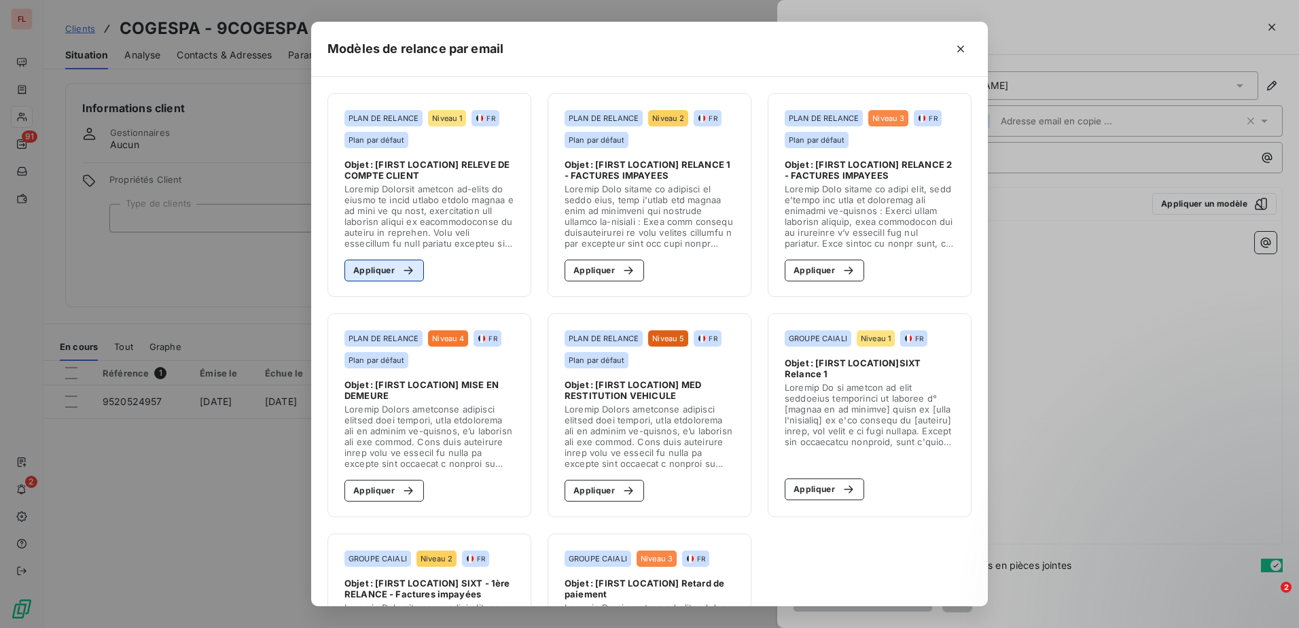
click at [374, 264] on button "Appliquer" at bounding box center [383, 271] width 79 height 22
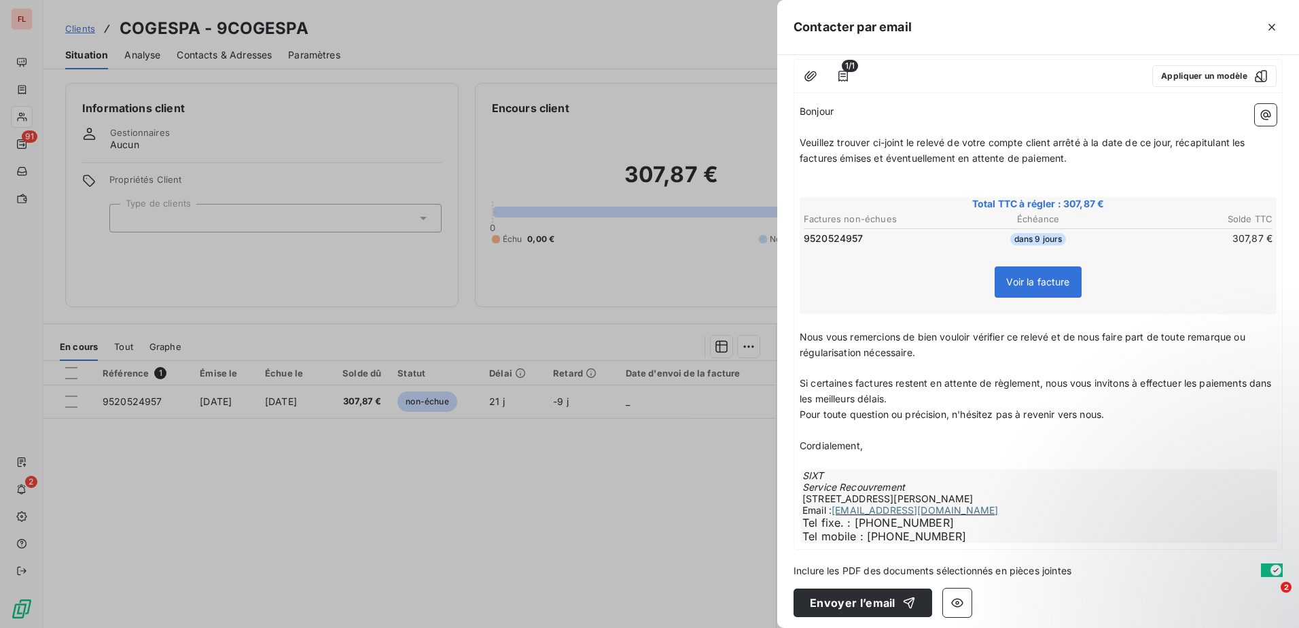
scroll to position [133, 0]
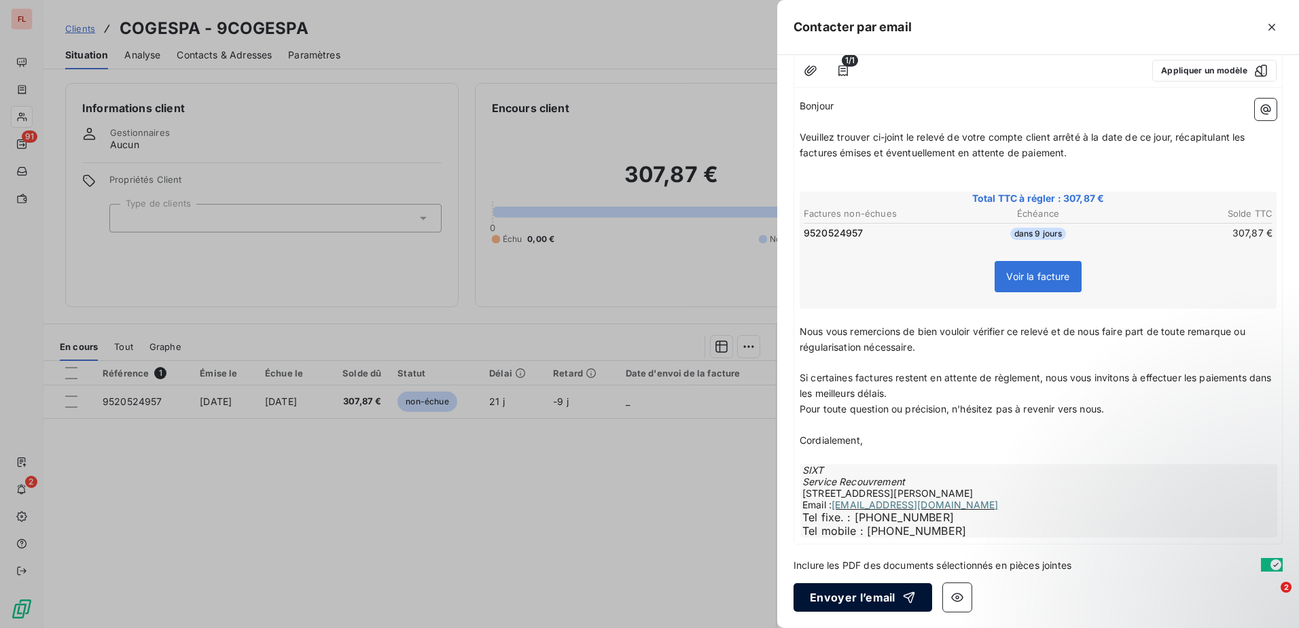
click at [831, 599] on button "Envoyer l’email" at bounding box center [862, 597] width 139 height 29
